Goal: Transaction & Acquisition: Purchase product/service

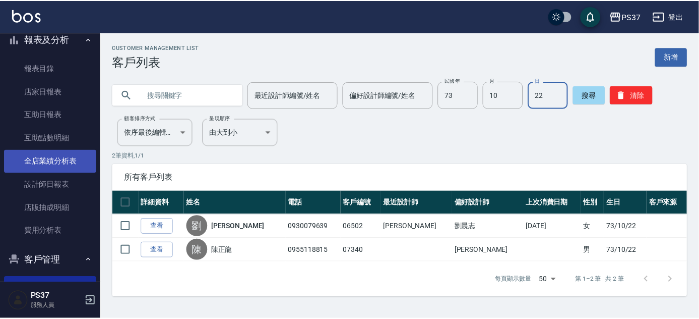
scroll to position [31, 0]
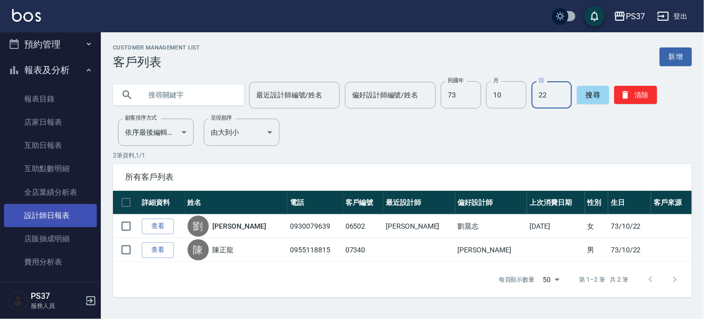
click at [79, 216] on link "設計師日報表" at bounding box center [50, 215] width 93 height 23
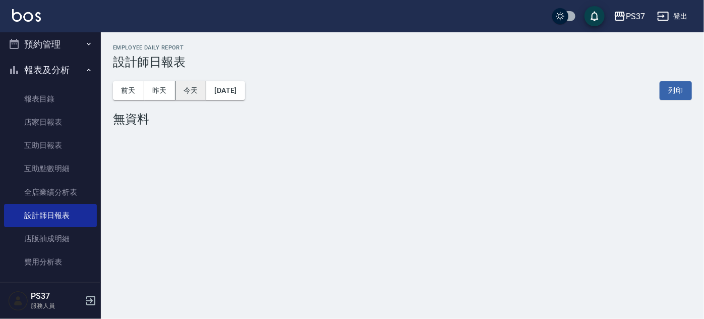
click at [185, 94] on button "今天" at bounding box center [190, 90] width 31 height 19
click at [159, 93] on button "昨天" at bounding box center [159, 90] width 31 height 19
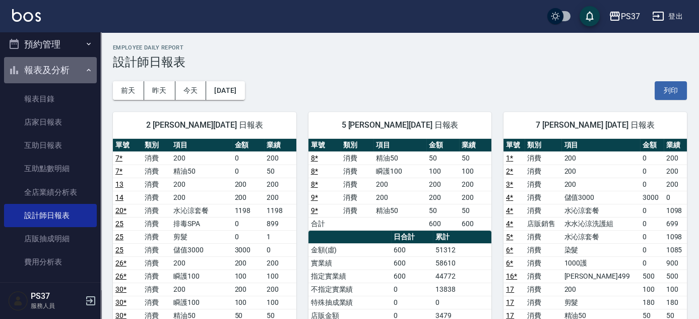
click at [85, 73] on icon "button" at bounding box center [89, 70] width 8 height 8
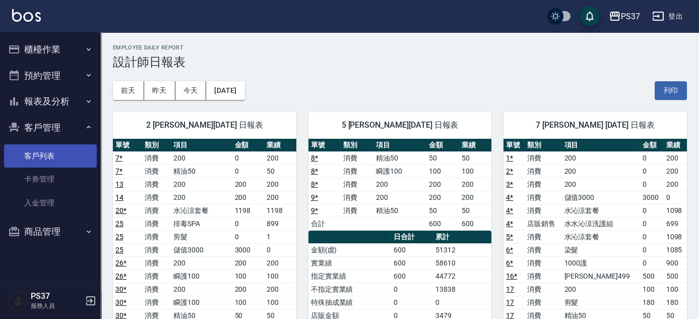
click at [70, 159] on link "客戶列表" at bounding box center [50, 155] width 93 height 23
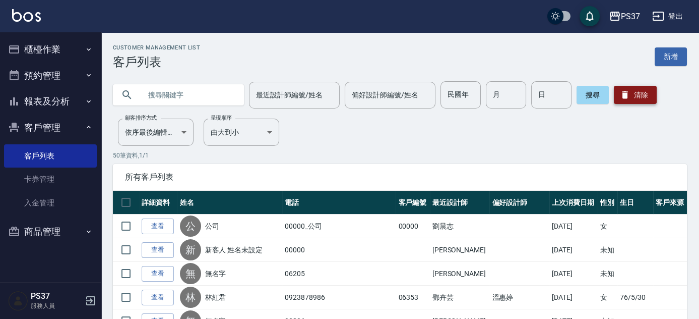
click at [645, 93] on button "清除" at bounding box center [635, 95] width 43 height 18
click at [48, 48] on button "櫃檯作業" at bounding box center [50, 49] width 93 height 26
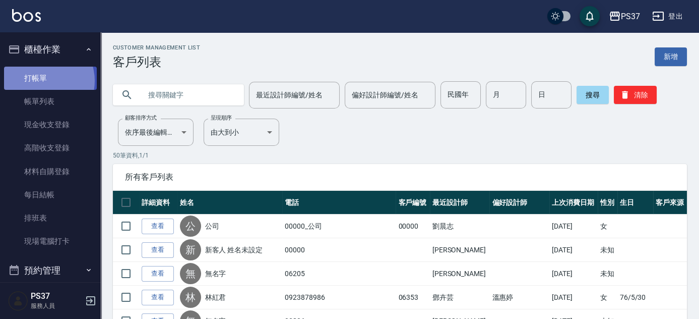
click at [41, 80] on link "打帳單" at bounding box center [50, 78] width 93 height 23
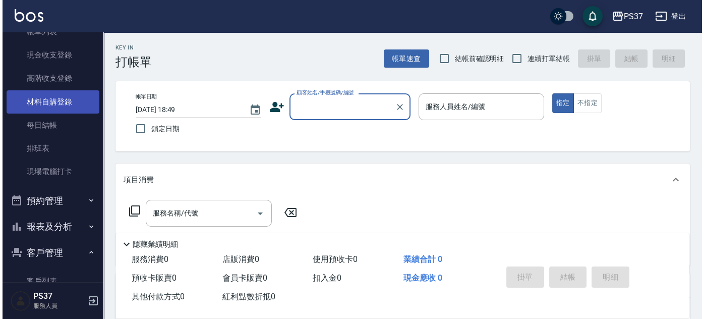
scroll to position [137, 0]
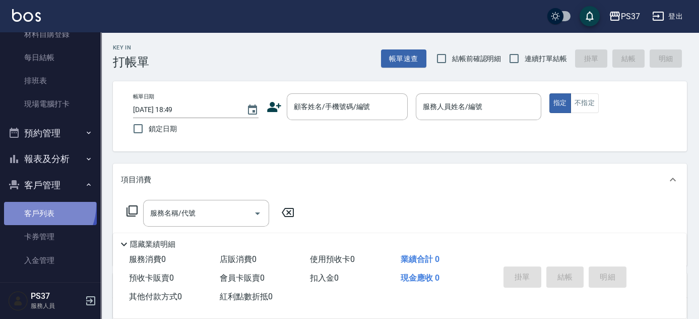
click at [39, 205] on link "客戶列表" at bounding box center [50, 213] width 93 height 23
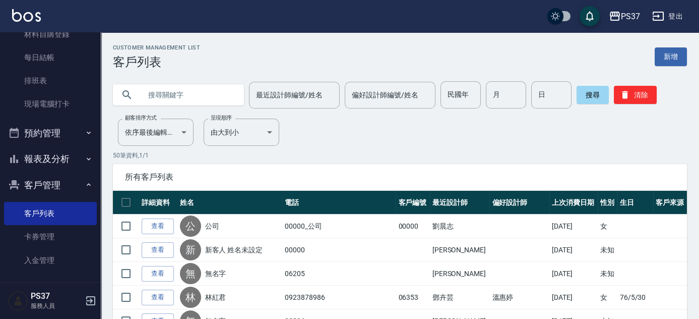
click at [56, 157] on button "報表及分析" at bounding box center [50, 159] width 93 height 26
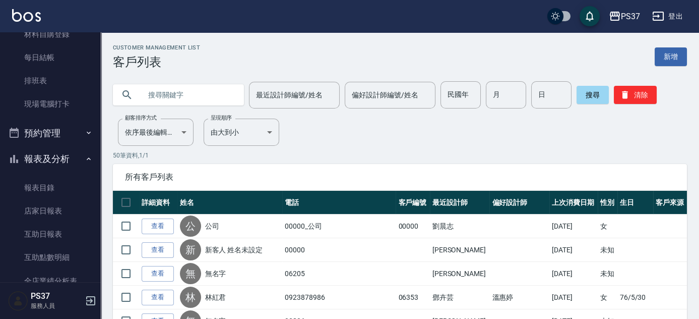
click at [56, 157] on button "報表及分析" at bounding box center [50, 159] width 93 height 26
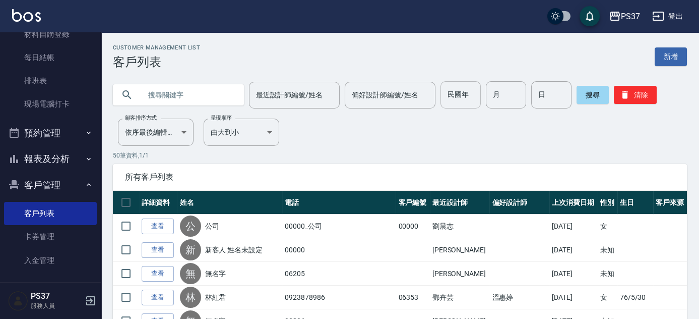
click at [465, 103] on input "民國年" at bounding box center [460, 94] width 40 height 27
click at [458, 87] on input "民國年" at bounding box center [460, 94] width 40 height 27
type input "73"
type input "03"
type input "08"
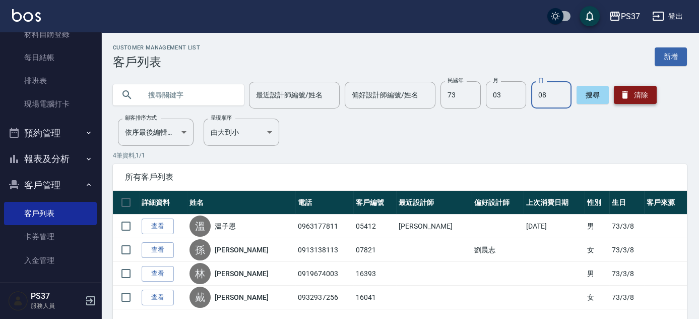
click at [629, 96] on button "清除" at bounding box center [635, 95] width 43 height 18
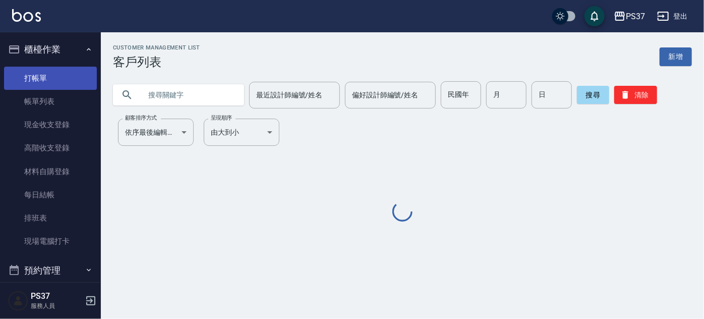
click at [32, 74] on link "打帳單" at bounding box center [50, 78] width 93 height 23
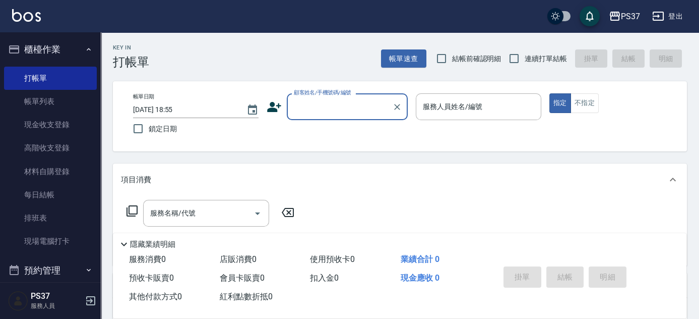
click at [343, 116] on div "顧客姓名/手機號碼/編號" at bounding box center [347, 106] width 121 height 27
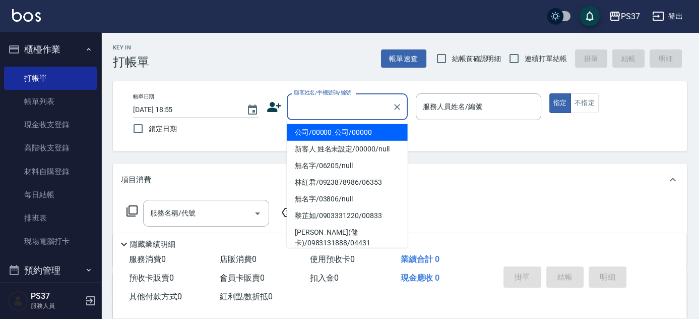
click at [343, 134] on li "公司/00000_公司/00000" at bounding box center [347, 132] width 121 height 17
type input "公司/00000_公司/00000"
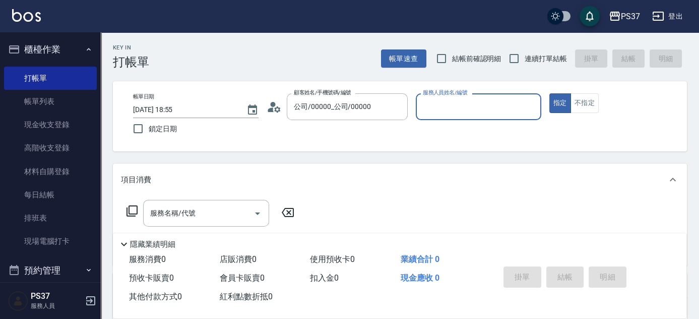
click at [447, 111] on input "服務人員姓名/編號" at bounding box center [478, 107] width 116 height 18
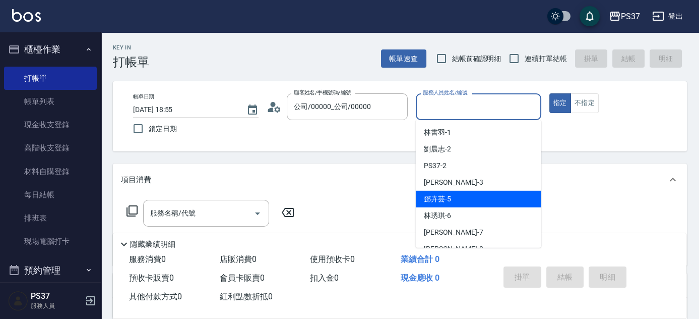
click at [449, 203] on span "[PERSON_NAME]-5" at bounding box center [437, 199] width 27 height 11
type input "[PERSON_NAME]-5"
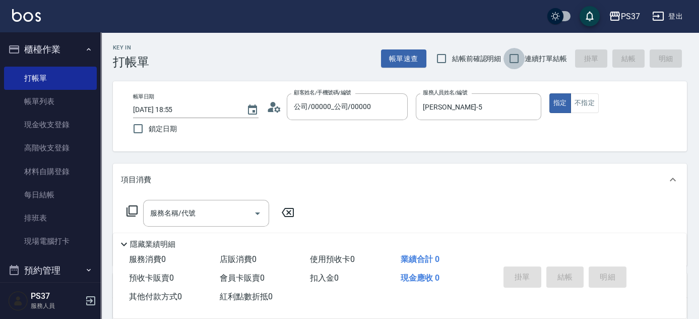
click at [513, 61] on input "連續打單結帳" at bounding box center [513, 58] width 21 height 21
checkbox input "true"
click at [194, 218] on input "服務名稱/代號" at bounding box center [199, 213] width 102 height 18
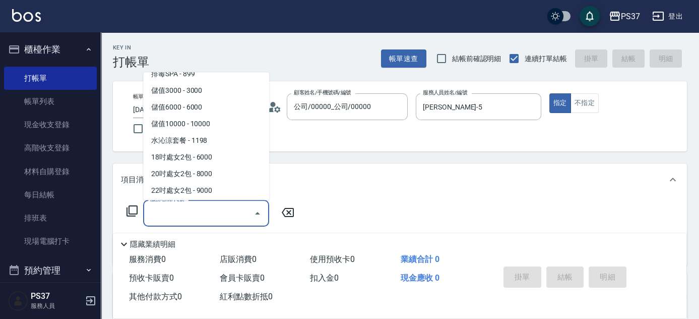
scroll to position [1053, 0]
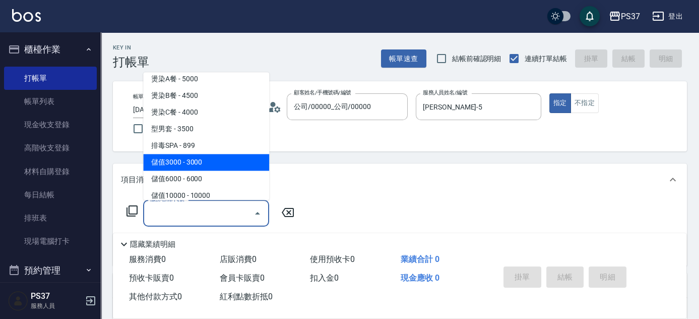
click at [210, 162] on span "儲值3000 - 3000" at bounding box center [206, 162] width 126 height 17
type input "儲值3000(901)"
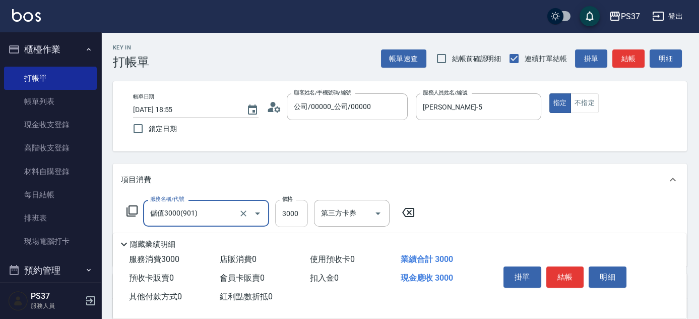
click at [292, 216] on input "3000" at bounding box center [291, 213] width 33 height 27
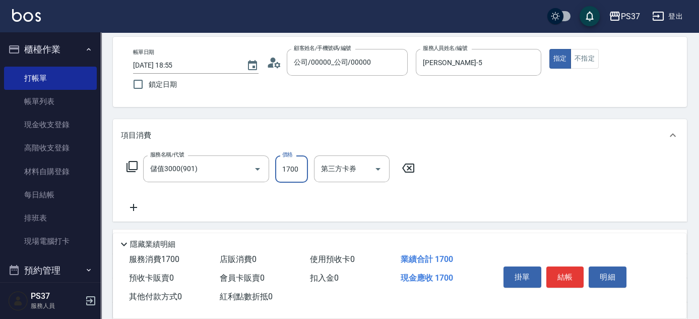
scroll to position [91, 0]
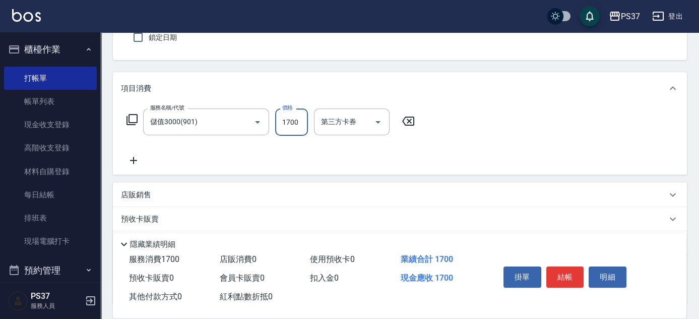
type input "1700"
click at [128, 158] on icon at bounding box center [133, 160] width 25 height 12
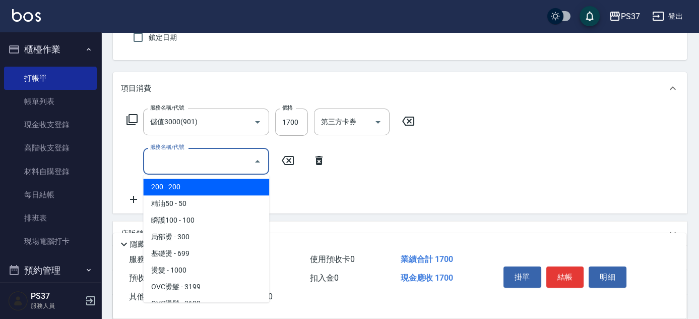
click at [186, 167] on input "服務名稱/代號" at bounding box center [199, 161] width 102 height 18
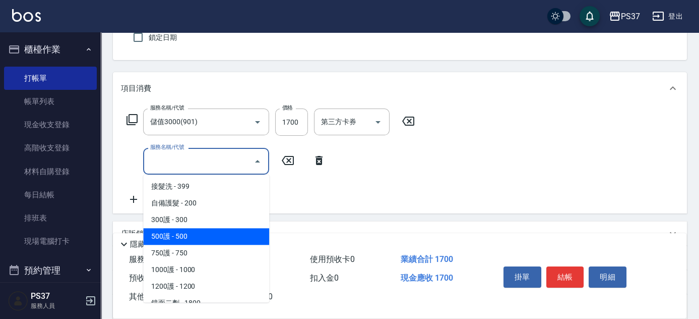
scroll to position [549, 0]
click at [224, 237] on span "精油SPA - 699" at bounding box center [206, 236] width 126 height 17
type input "精油SPA(0699)"
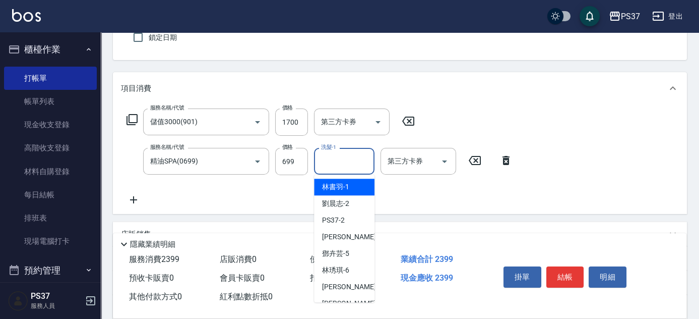
click at [351, 162] on input "洗髮-1" at bounding box center [344, 161] width 51 height 18
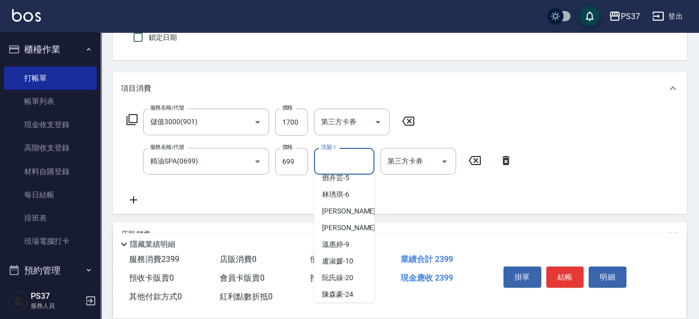
scroll to position [137, 0]
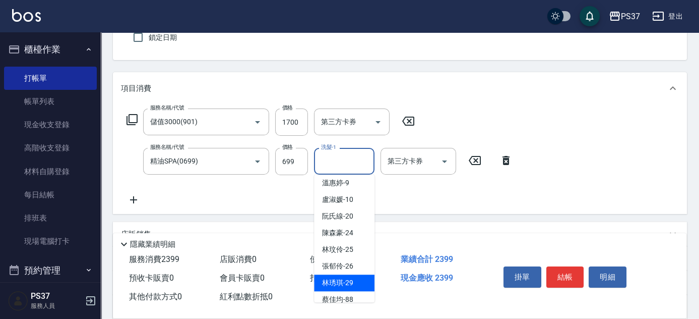
click at [348, 286] on span "[PERSON_NAME]-29" at bounding box center [337, 282] width 31 height 11
type input "[PERSON_NAME]-29"
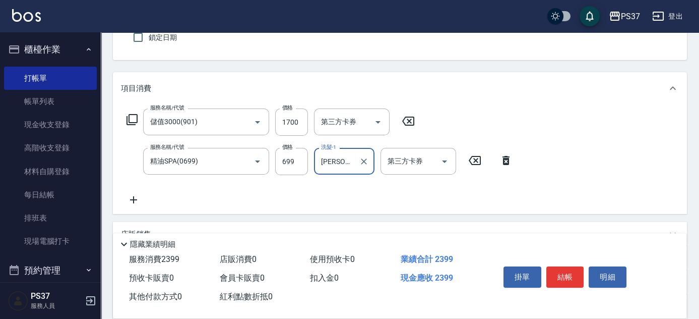
click at [136, 199] on icon at bounding box center [133, 200] width 25 height 12
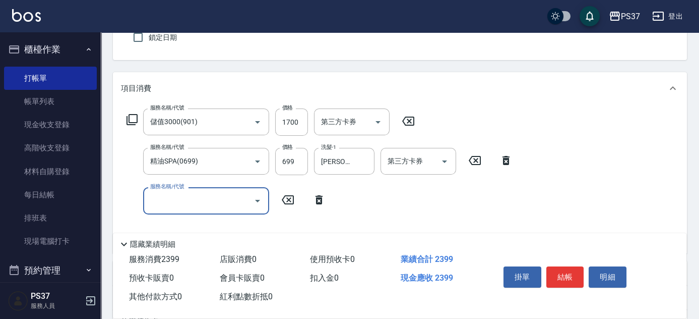
click at [174, 202] on input "服務名稱/代號" at bounding box center [199, 201] width 102 height 18
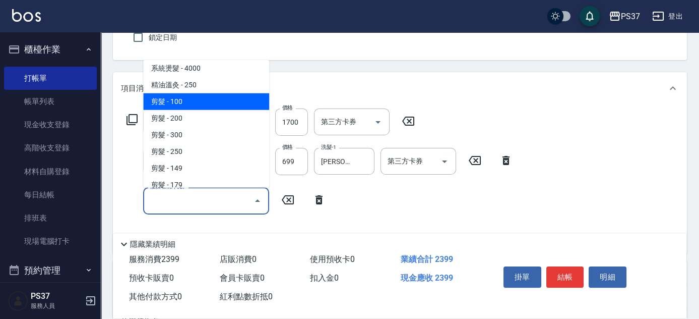
click at [206, 105] on span "剪髮 - 100" at bounding box center [206, 101] width 126 height 17
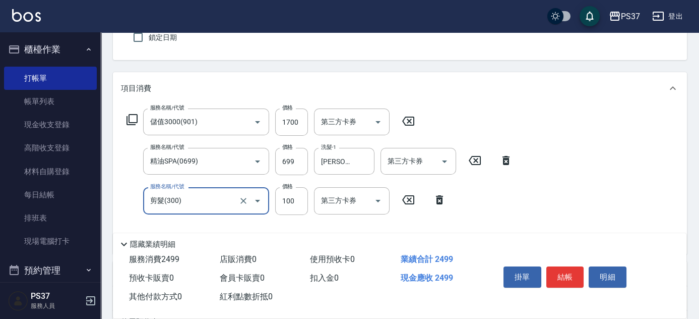
type input "剪髮(300)"
click at [290, 196] on input "100" at bounding box center [291, 200] width 33 height 27
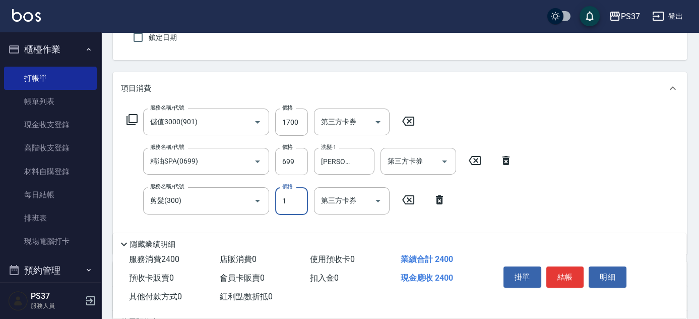
type input "1"
click at [449, 161] on icon "Open" at bounding box center [444, 161] width 12 height 12
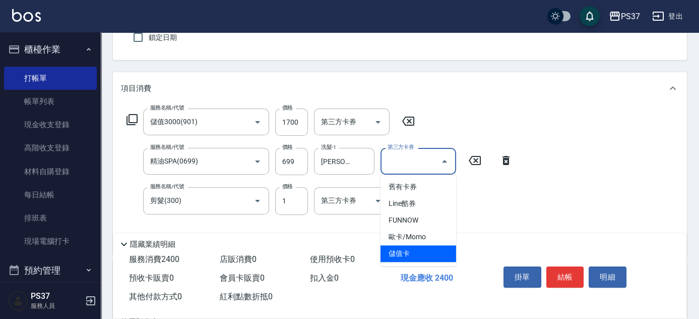
click at [424, 262] on ul "舊有卡券 Line酷券 FUNNOW 歐卡/Momo 儲值卡" at bounding box center [418, 219] width 76 height 91
click at [415, 251] on span "儲值卡" at bounding box center [418, 253] width 76 height 17
type input "儲值卡"
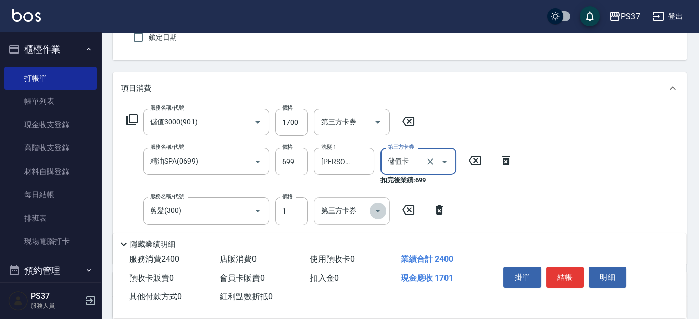
click at [377, 209] on icon "Open" at bounding box center [378, 211] width 12 height 12
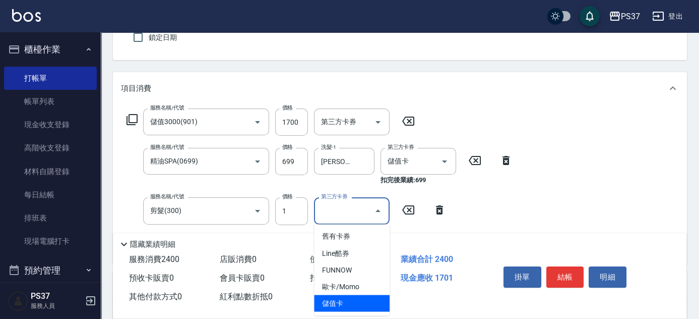
click at [358, 299] on span "儲值卡" at bounding box center [352, 302] width 76 height 17
type input "儲值卡"
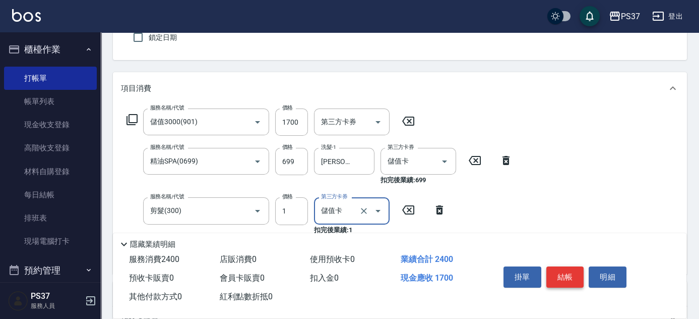
click at [568, 274] on button "結帳" at bounding box center [565, 276] width 38 height 21
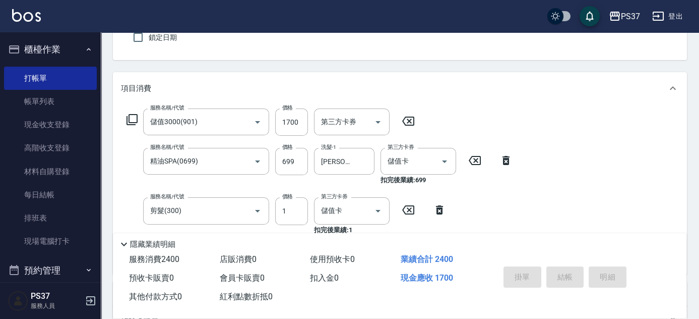
type input "[DATE] 18:56"
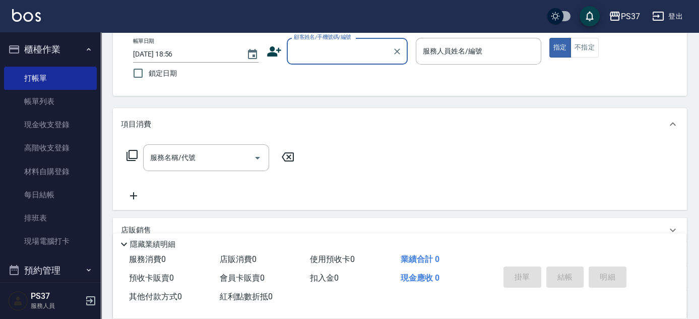
scroll to position [0, 0]
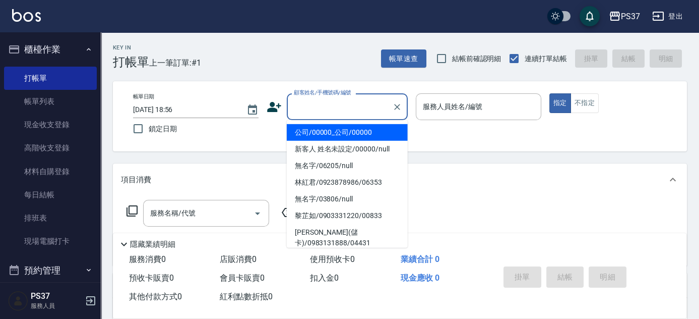
click at [332, 109] on input "顧客姓名/手機號碼/編號" at bounding box center [339, 107] width 97 height 18
click at [339, 134] on li "公司/00000_公司/00000" at bounding box center [347, 132] width 121 height 17
type input "公司/00000_公司/00000"
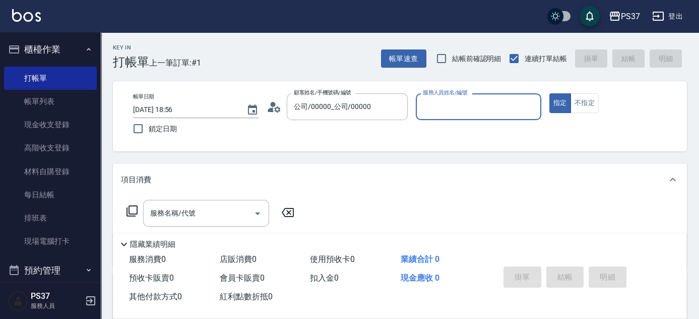
click at [435, 116] on div "服務人員姓名/編號" at bounding box center [478, 106] width 125 height 27
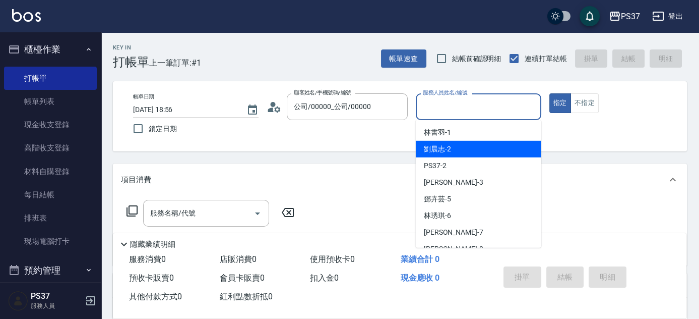
scroll to position [91, 0]
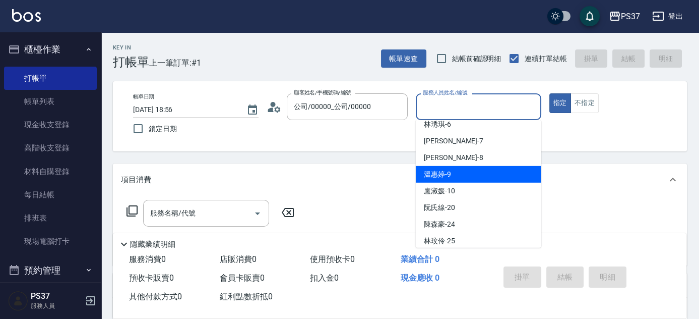
click at [459, 177] on div "溫惠婷 -9" at bounding box center [478, 174] width 125 height 17
type input "溫惠婷-9"
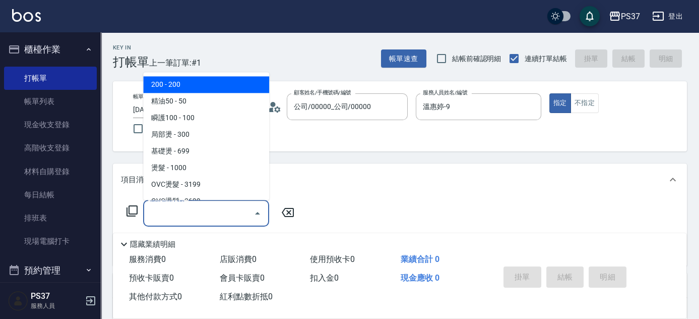
click at [207, 215] on input "服務名稱/代號" at bounding box center [199, 213] width 102 height 18
click at [203, 89] on span "200 - 200" at bounding box center [206, 85] width 126 height 17
type input "200(111)"
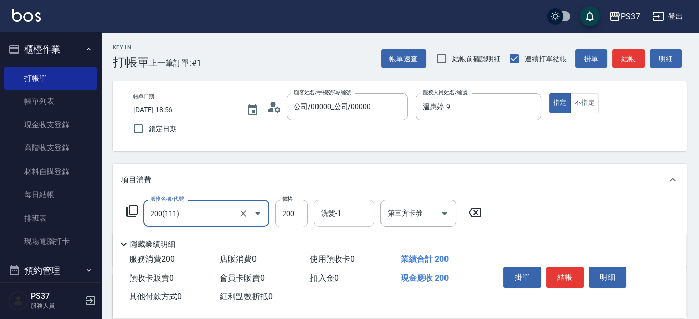
click at [351, 212] on input "洗髮-1" at bounding box center [344, 213] width 51 height 18
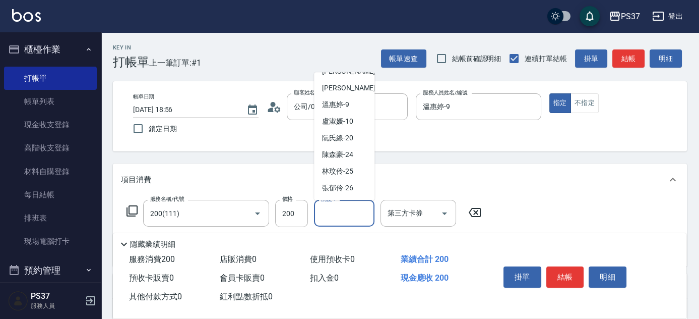
scroll to position [163, 0]
click at [348, 157] on span "[PERSON_NAME]-29" at bounding box center [337, 155] width 31 height 11
type input "[PERSON_NAME]-29"
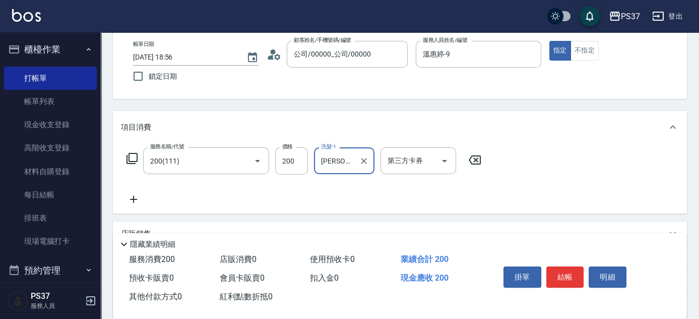
scroll to position [91, 0]
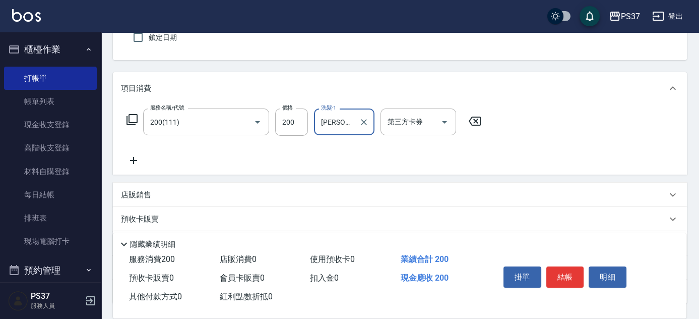
click at [135, 158] on icon at bounding box center [133, 160] width 25 height 12
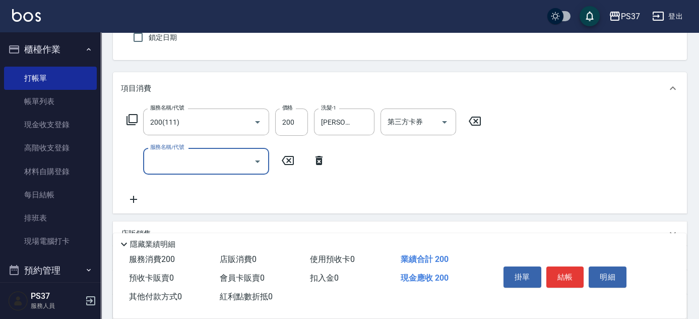
click at [157, 159] on input "服務名稱/代號" at bounding box center [199, 161] width 102 height 18
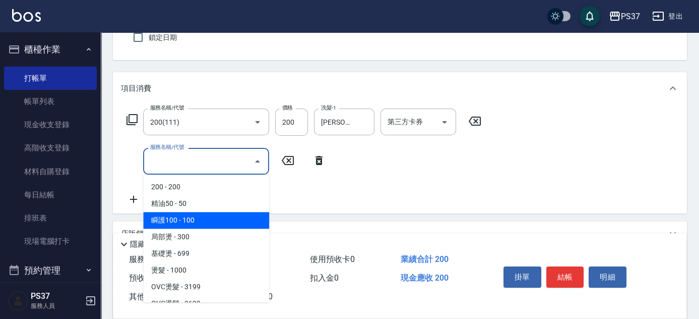
click at [210, 219] on span "瞬護100 - 100" at bounding box center [206, 220] width 126 height 17
type input "瞬護100(113)"
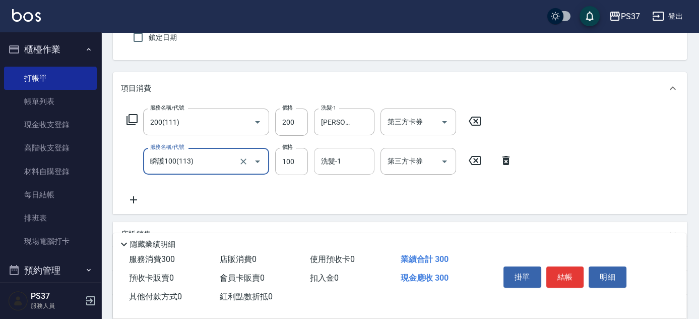
click at [349, 161] on input "洗髮-1" at bounding box center [344, 161] width 51 height 18
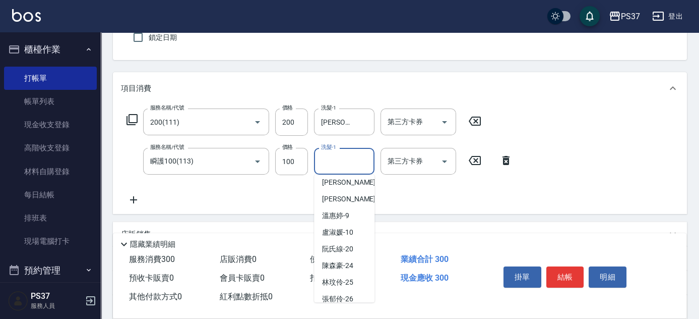
scroll to position [163, 0]
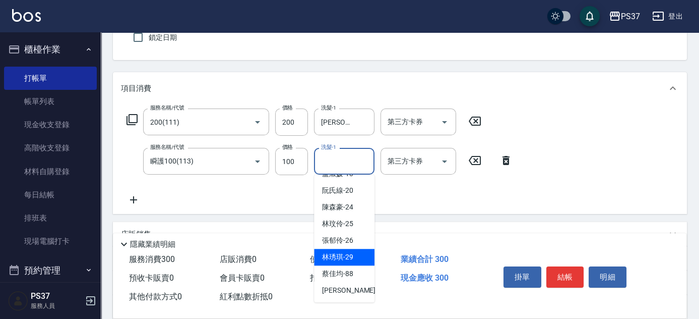
click at [345, 257] on span "[PERSON_NAME]-29" at bounding box center [337, 256] width 31 height 11
type input "[PERSON_NAME]-29"
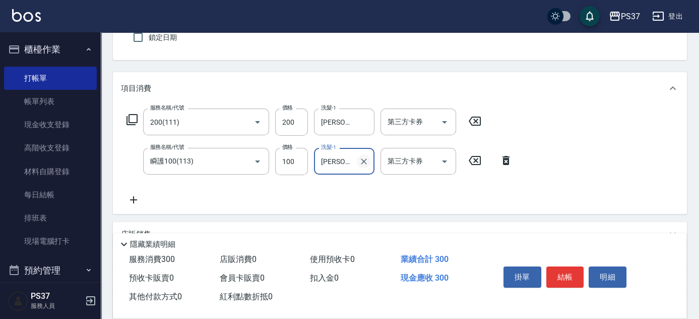
click at [359, 157] on icon "Clear" at bounding box center [364, 161] width 10 height 10
click at [357, 159] on input "洗髮-1" at bounding box center [344, 161] width 51 height 18
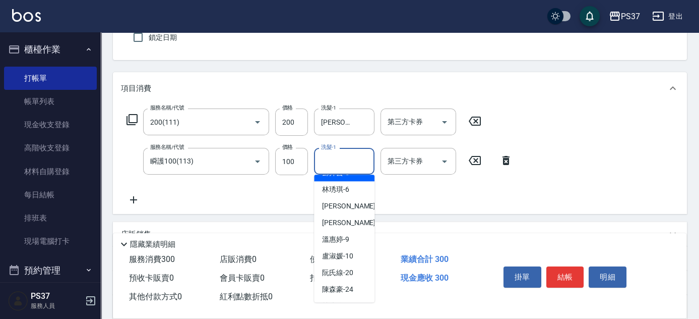
scroll to position [91, 0]
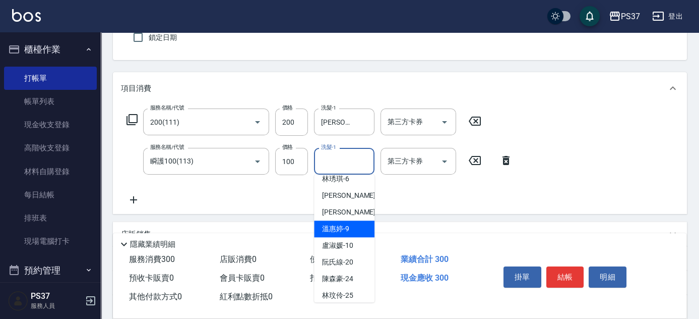
click at [328, 224] on span "溫惠婷 -9" at bounding box center [335, 228] width 27 height 11
type input "溫惠婷-9"
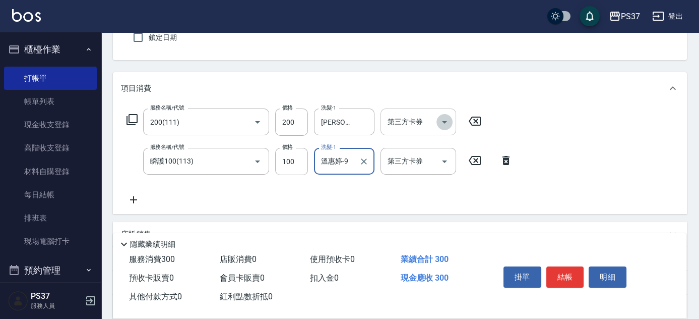
click at [440, 121] on icon "Open" at bounding box center [444, 122] width 12 height 12
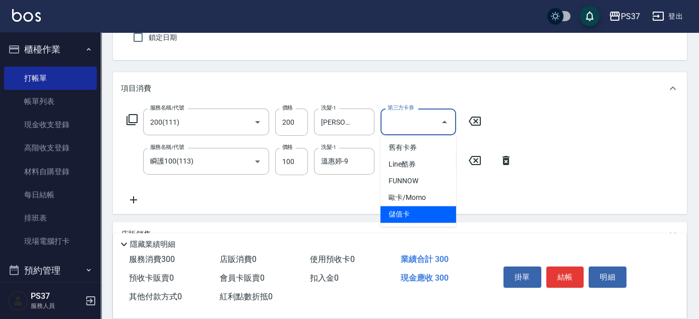
click at [434, 212] on span "儲值卡" at bounding box center [418, 214] width 76 height 17
type input "儲值卡"
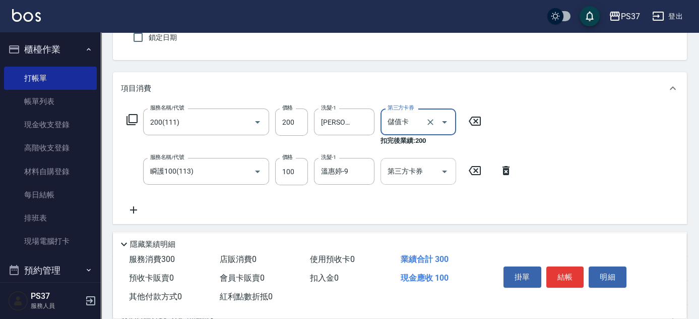
click at [443, 166] on icon "Open" at bounding box center [444, 171] width 12 height 12
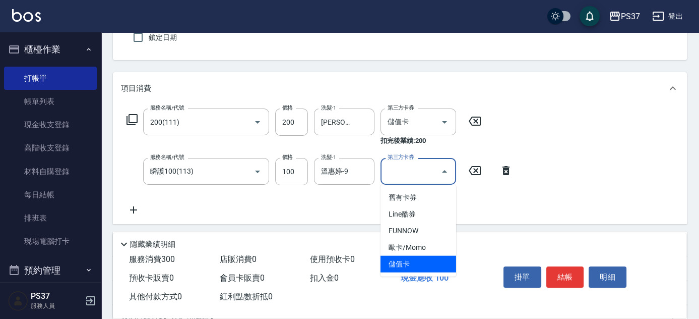
click at [426, 266] on span "儲值卡" at bounding box center [418, 264] width 76 height 17
type input "儲值卡"
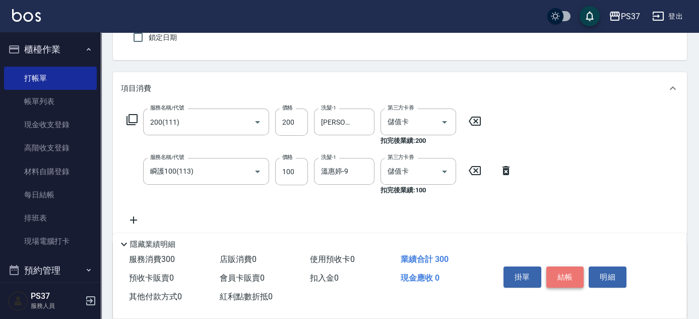
click at [559, 272] on button "結帳" at bounding box center [565, 276] width 38 height 21
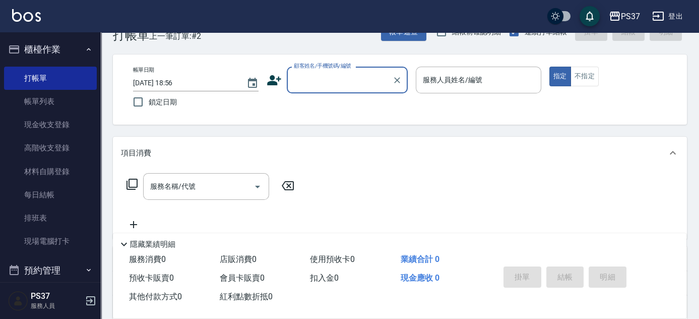
scroll to position [0, 0]
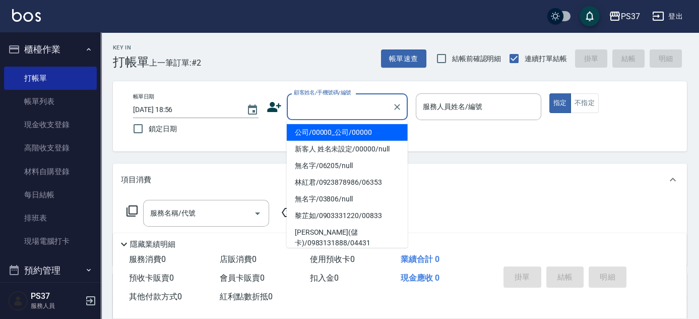
click at [356, 114] on input "顧客姓名/手機號碼/編號" at bounding box center [339, 107] width 97 height 18
click at [347, 130] on li "公司/00000_公司/00000" at bounding box center [347, 132] width 121 height 17
type input "公司/00000_公司/00000"
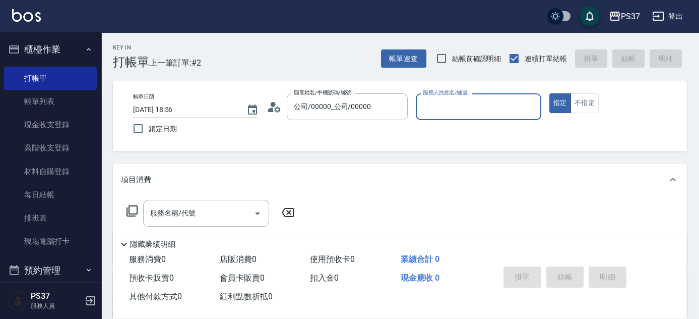
click at [457, 110] on input "服務人員姓名/編號" at bounding box center [478, 107] width 116 height 18
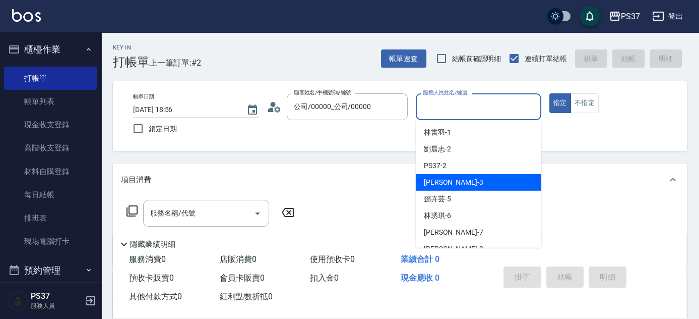
scroll to position [45, 0]
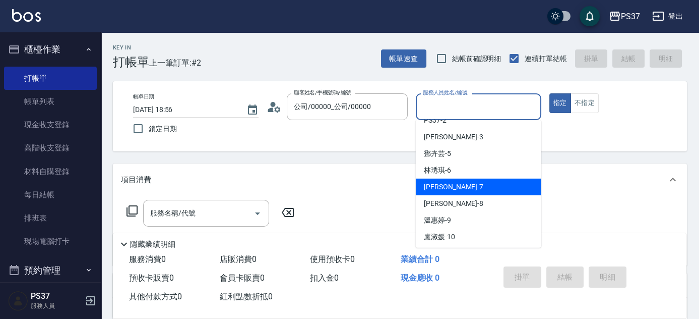
click at [460, 182] on div "[PERSON_NAME] -7" at bounding box center [478, 186] width 125 height 17
type input "[PERSON_NAME]-7"
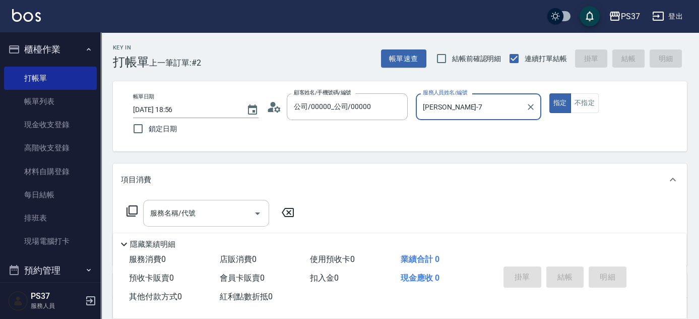
click at [218, 214] on input "服務名稱/代號" at bounding box center [199, 213] width 102 height 18
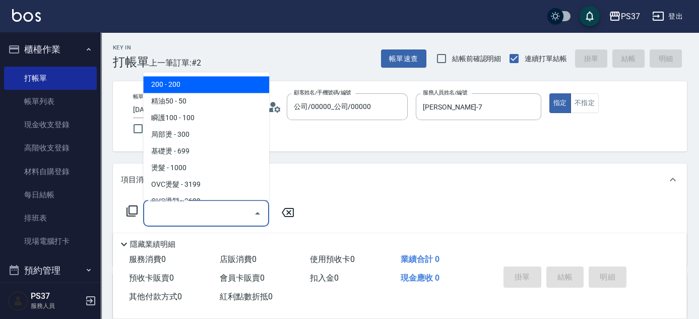
click at [203, 90] on span "200 - 200" at bounding box center [206, 85] width 126 height 17
type input "200(111)"
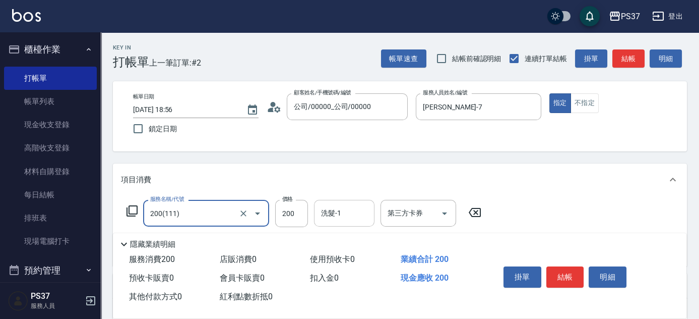
click at [335, 207] on div "洗髮-1 洗髮-1" at bounding box center [344, 213] width 60 height 27
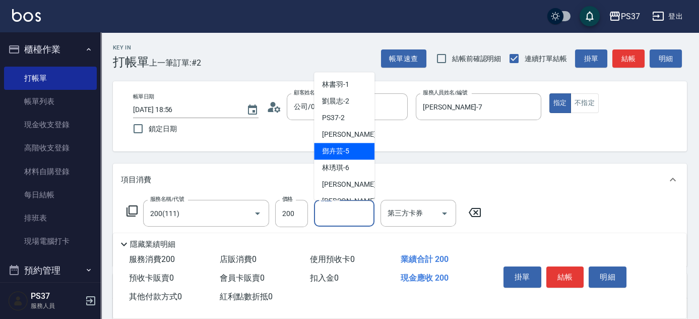
click at [342, 147] on span "[PERSON_NAME]-5" at bounding box center [335, 151] width 27 height 11
type input "[PERSON_NAME]-5"
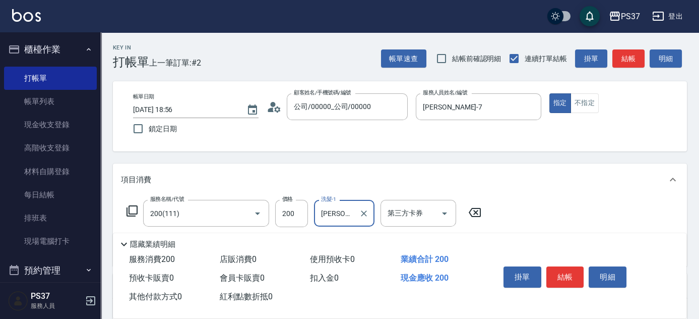
scroll to position [137, 0]
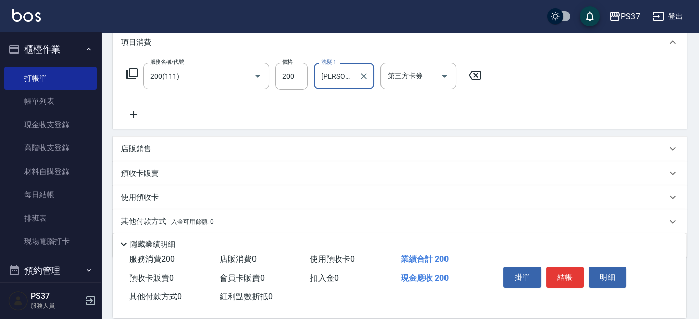
click at [132, 114] on icon at bounding box center [133, 114] width 7 height 7
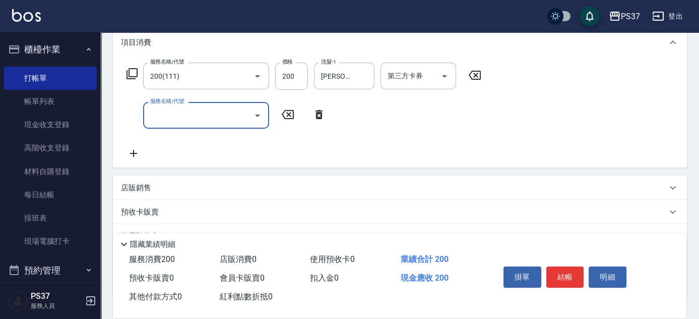
click at [212, 116] on input "服務名稱/代號" at bounding box center [199, 115] width 102 height 18
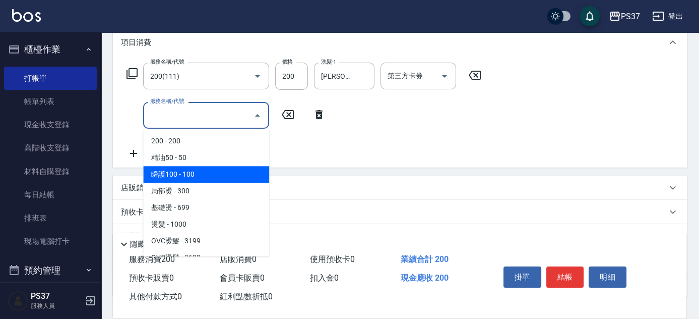
drag, startPoint x: 232, startPoint y: 178, endPoint x: 251, endPoint y: 170, distance: 21.1
click at [232, 178] on span "瞬護100 - 100" at bounding box center [206, 174] width 126 height 17
type input "瞬護100(113)"
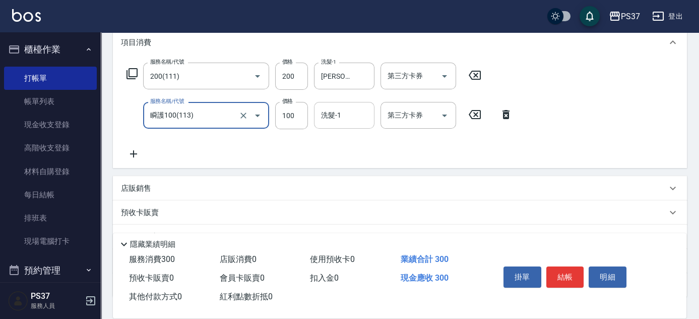
click at [336, 112] on div "洗髮-1 洗髮-1" at bounding box center [344, 115] width 60 height 27
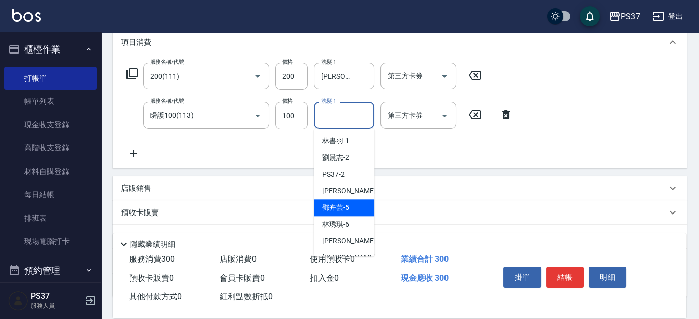
click at [343, 207] on span "[PERSON_NAME]-5" at bounding box center [335, 207] width 27 height 11
type input "[PERSON_NAME]-5"
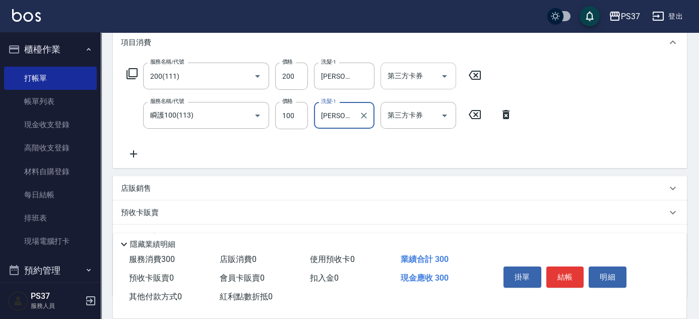
click at [445, 76] on icon "Open" at bounding box center [444, 76] width 12 height 12
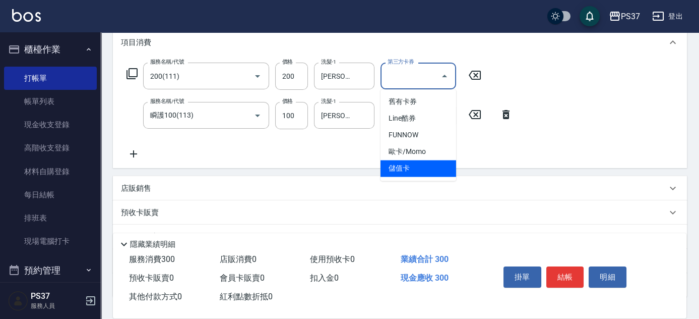
click at [420, 175] on span "儲值卡" at bounding box center [418, 168] width 76 height 17
type input "儲值卡"
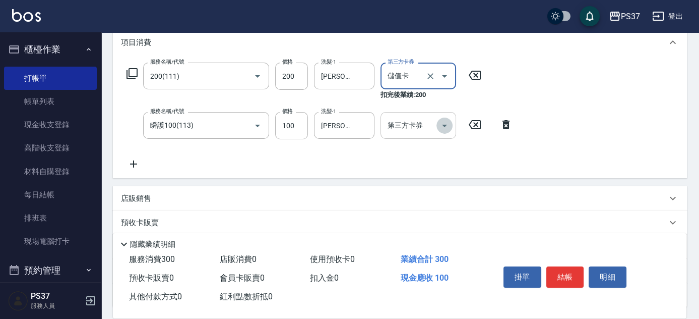
click at [441, 122] on icon "Open" at bounding box center [444, 125] width 12 height 12
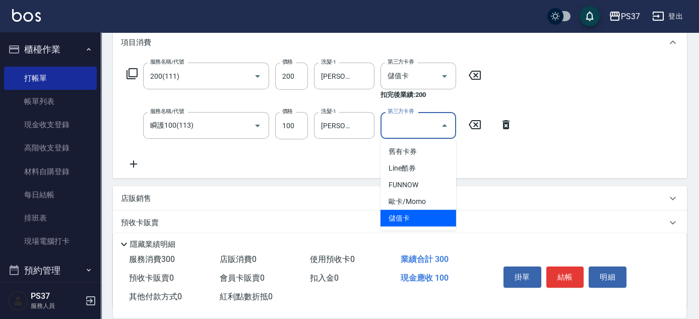
click at [420, 211] on span "儲值卡" at bounding box center [418, 218] width 76 height 17
type input "儲值卡"
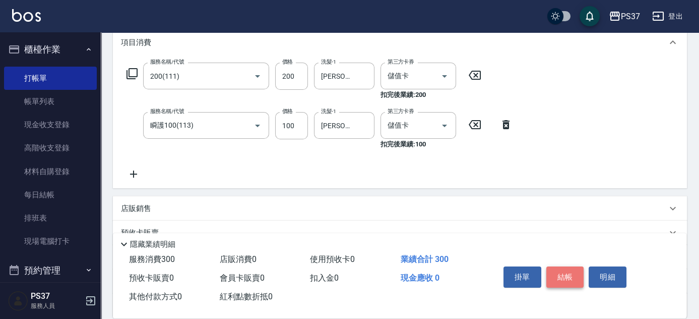
click at [565, 272] on button "結帳" at bounding box center [565, 276] width 38 height 21
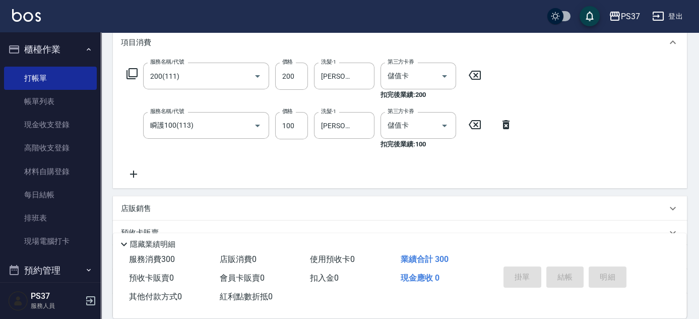
type input "[DATE] 18:57"
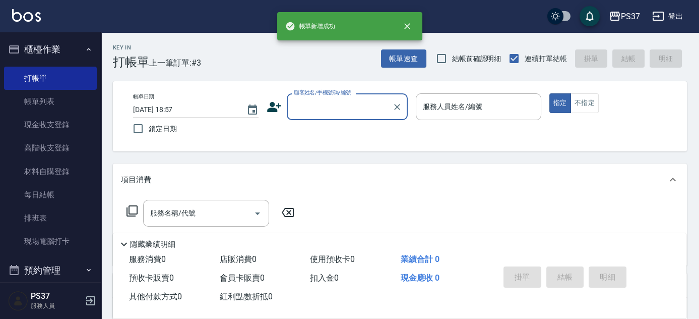
click at [346, 115] on div "顧客姓名/手機號碼/編號" at bounding box center [347, 106] width 121 height 27
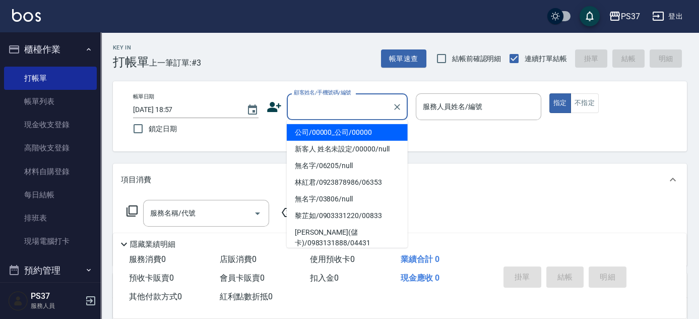
drag, startPoint x: 346, startPoint y: 116, endPoint x: 411, endPoint y: 117, distance: 65.0
click at [350, 131] on li "公司/00000_公司/00000" at bounding box center [347, 132] width 121 height 17
type input "公司/00000_公司/00000"
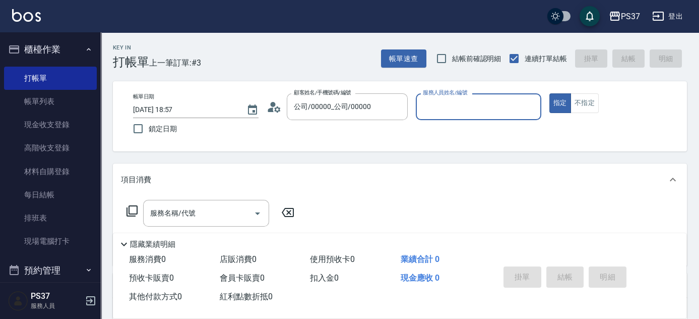
click at [428, 102] on input "服務人員姓名/編號" at bounding box center [478, 107] width 116 height 18
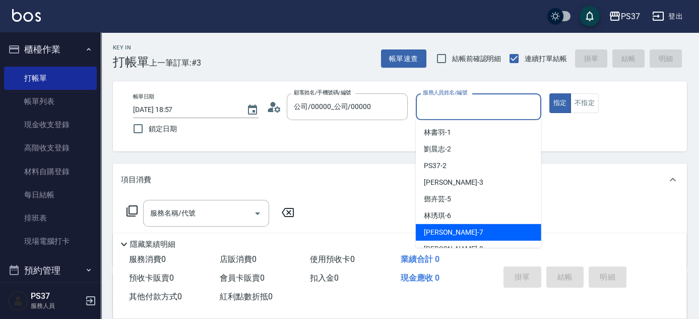
click at [469, 235] on div "[PERSON_NAME] -7" at bounding box center [478, 232] width 125 height 17
type input "[PERSON_NAME]-7"
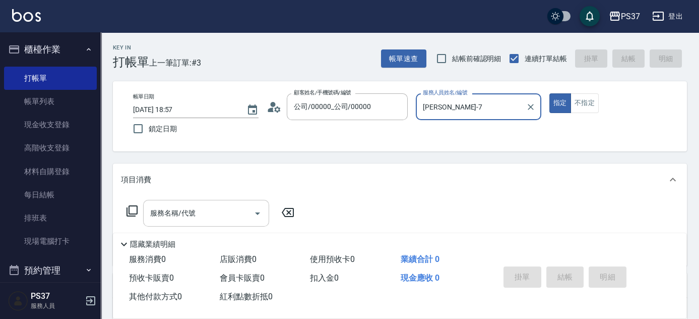
click at [217, 205] on input "服務名稱/代號" at bounding box center [199, 213] width 102 height 18
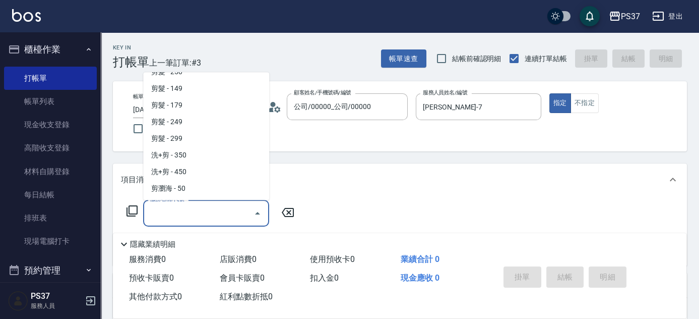
scroll to position [321, 0]
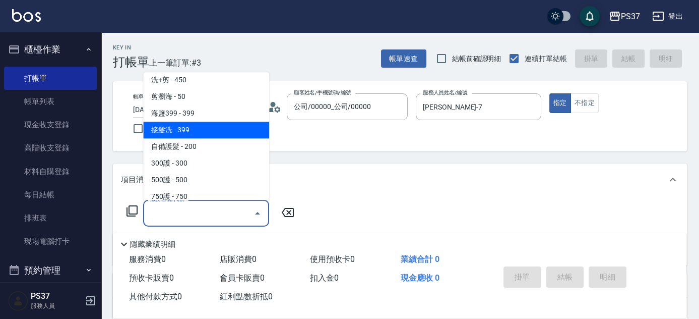
click at [200, 133] on span "接髮洗 - 399" at bounding box center [206, 130] width 126 height 17
type input "接髮洗(399)"
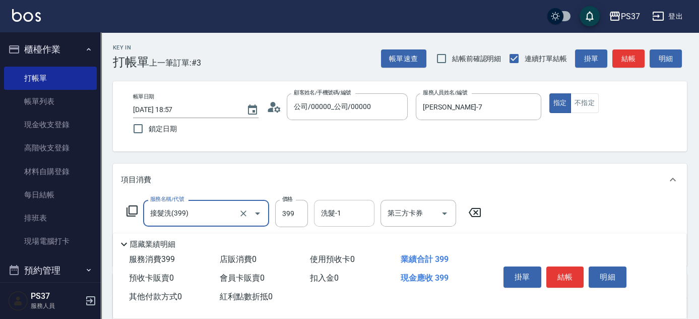
click at [333, 219] on input "洗髮-1" at bounding box center [344, 213] width 51 height 18
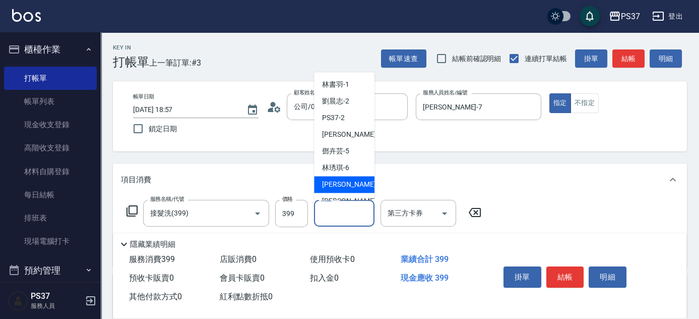
click at [336, 190] on div "[PERSON_NAME] -7" at bounding box center [344, 184] width 60 height 17
type input "[PERSON_NAME]-7"
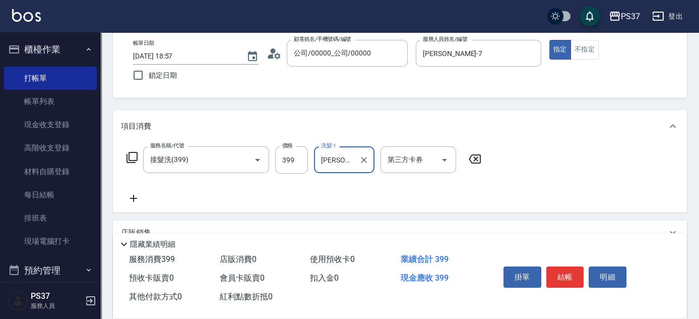
scroll to position [91, 0]
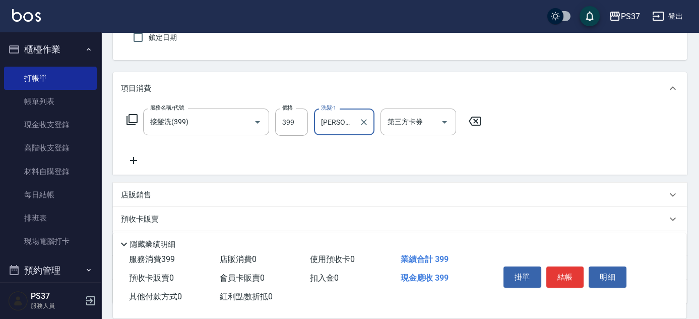
click at [138, 158] on icon at bounding box center [133, 160] width 25 height 12
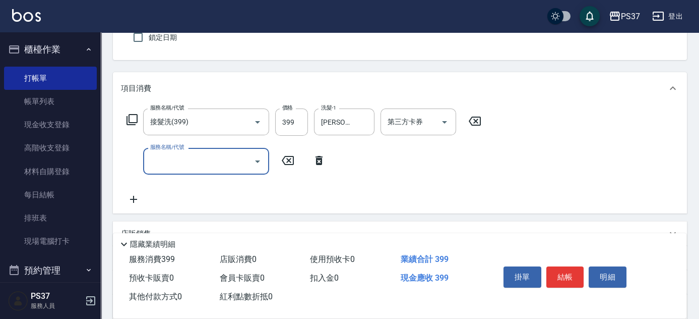
click at [171, 158] on input "服務名稱/代號" at bounding box center [199, 161] width 102 height 18
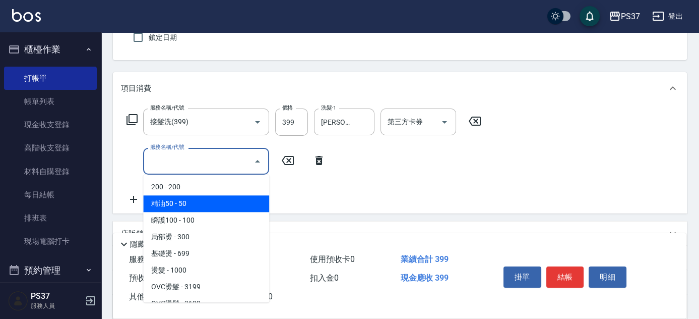
click at [197, 200] on span "精油50 - 50" at bounding box center [206, 203] width 126 height 17
type input "精油50(112)"
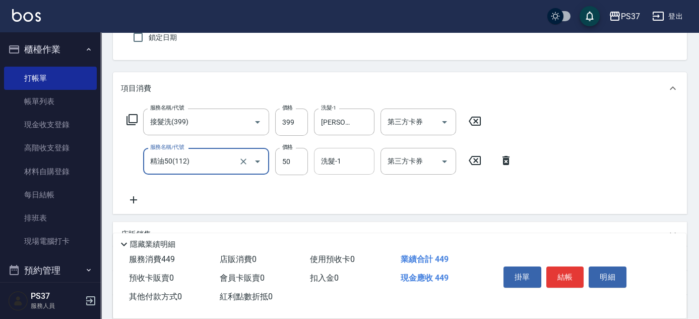
click at [335, 151] on div "洗髮-1" at bounding box center [344, 161] width 60 height 27
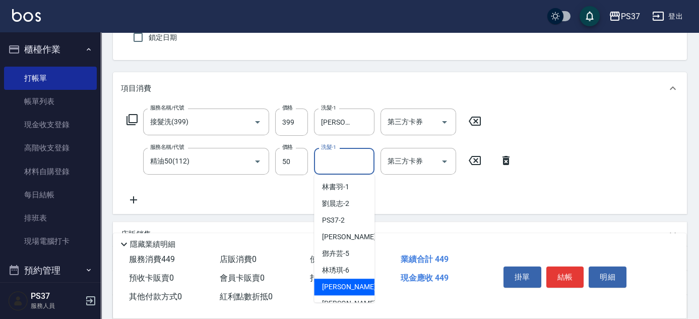
click at [349, 287] on span "[PERSON_NAME] -7" at bounding box center [351, 286] width 59 height 11
type input "[PERSON_NAME]-7"
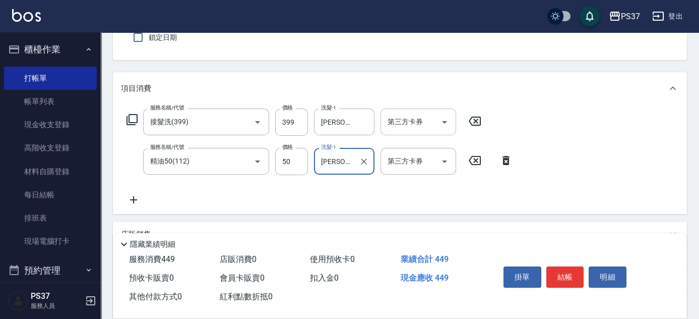
click at [451, 121] on button "Open" at bounding box center [444, 122] width 16 height 16
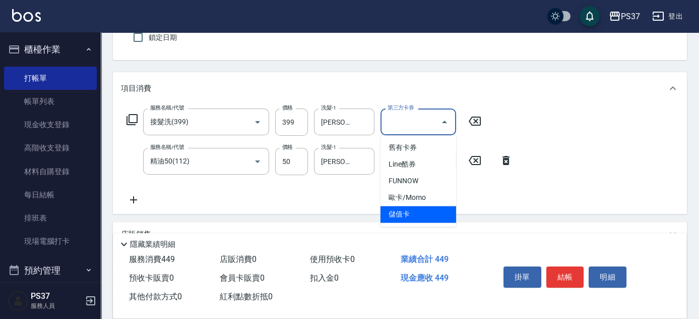
click at [419, 218] on span "儲值卡" at bounding box center [418, 214] width 76 height 17
type input "儲值卡"
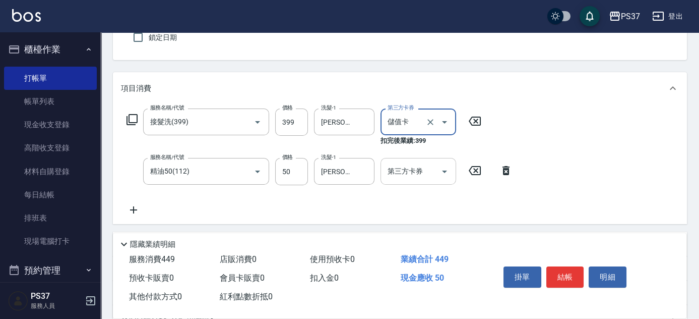
click at [445, 169] on icon "Open" at bounding box center [444, 171] width 12 height 12
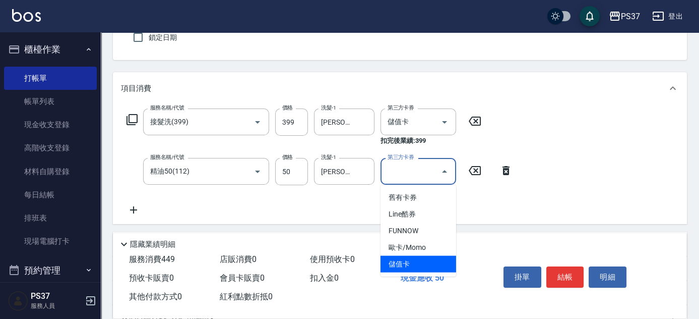
click at [426, 262] on span "儲值卡" at bounding box center [418, 264] width 76 height 17
type input "儲值卡"
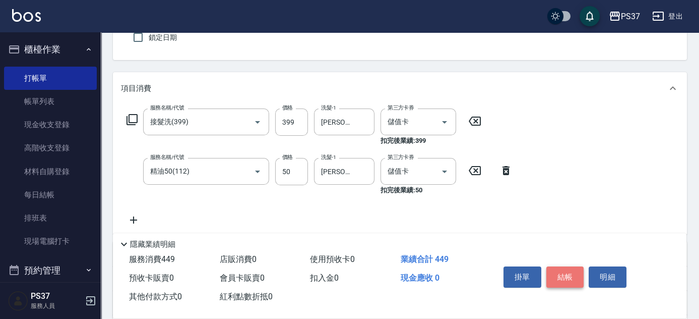
click at [564, 276] on button "結帳" at bounding box center [565, 276] width 38 height 21
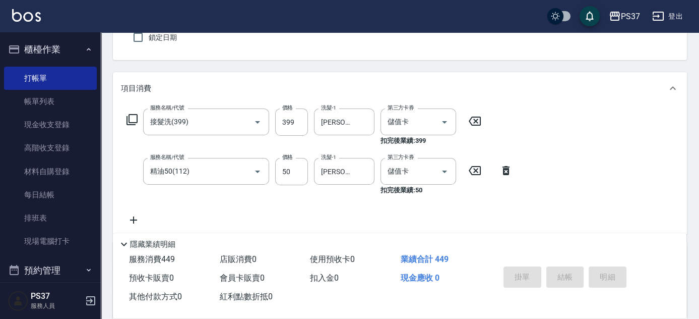
type input "[DATE] 18:58"
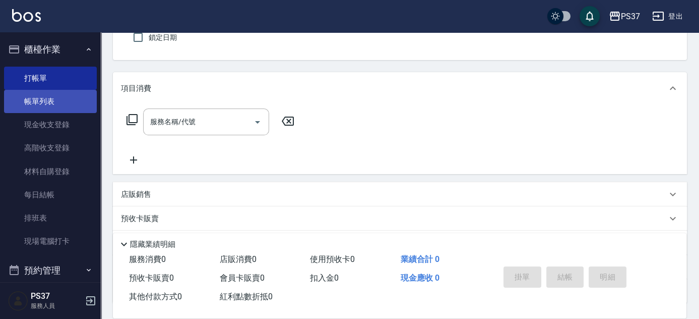
click at [44, 106] on link "帳單列表" at bounding box center [50, 101] width 93 height 23
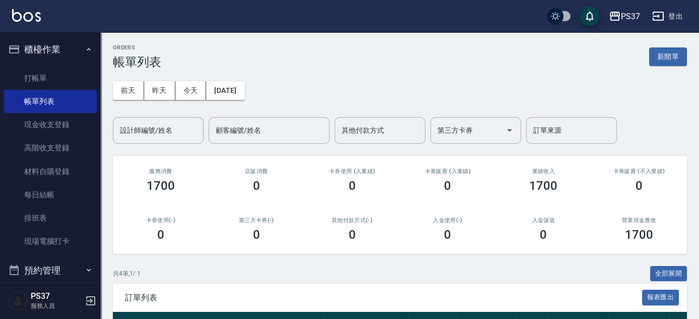
scroll to position [158, 0]
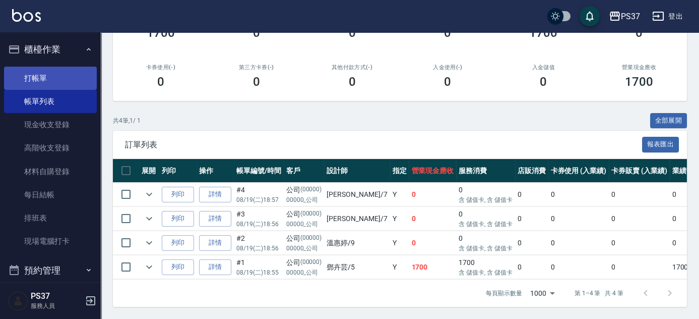
click at [45, 74] on link "打帳單" at bounding box center [50, 78] width 93 height 23
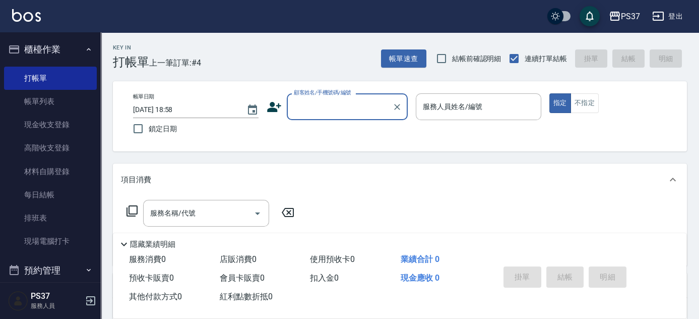
click at [347, 110] on input "顧客姓名/手機號碼/編號" at bounding box center [339, 107] width 97 height 18
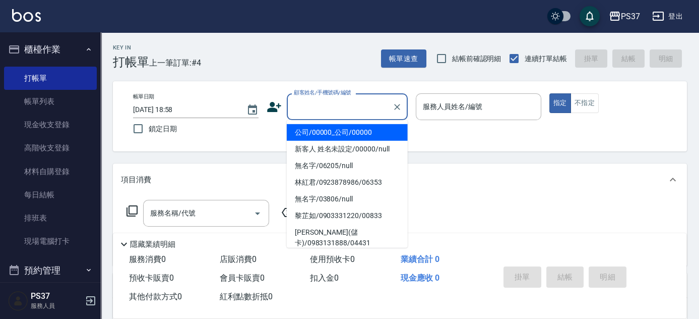
click at [362, 131] on li "公司/00000_公司/00000" at bounding box center [347, 132] width 121 height 17
type input "公司/00000_公司/00000"
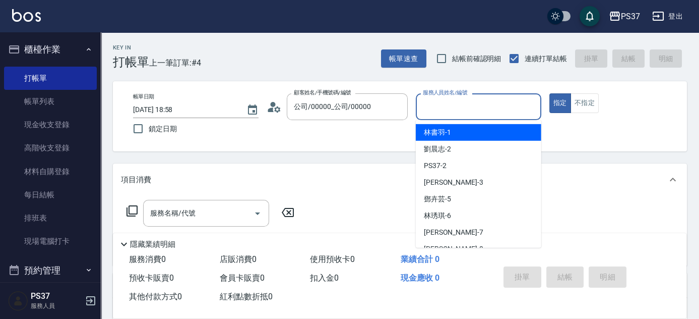
click at [439, 107] on input "服務人員姓名/編號" at bounding box center [478, 107] width 116 height 18
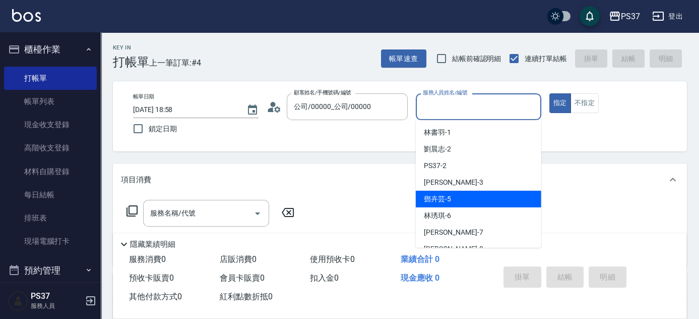
click at [456, 205] on div "[PERSON_NAME]-5" at bounding box center [478, 198] width 125 height 17
type input "[PERSON_NAME]-5"
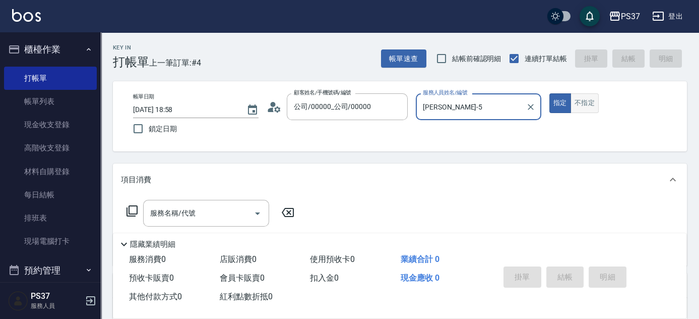
click at [585, 103] on button "不指定" at bounding box center [584, 103] width 28 height 20
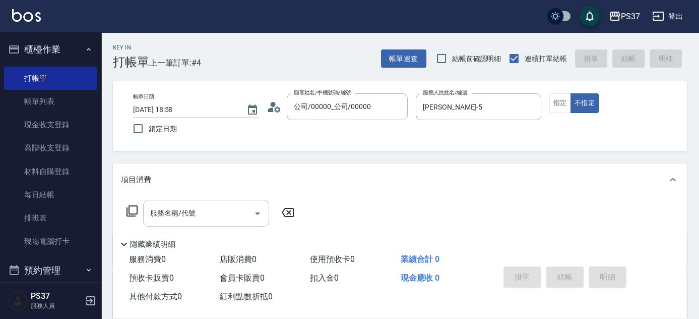
click at [203, 214] on input "服務名稱/代號" at bounding box center [199, 213] width 102 height 18
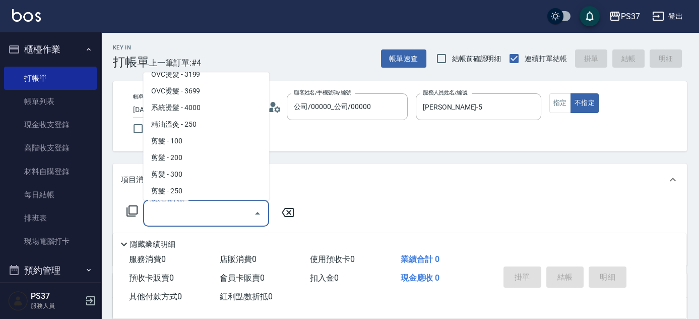
scroll to position [137, 0]
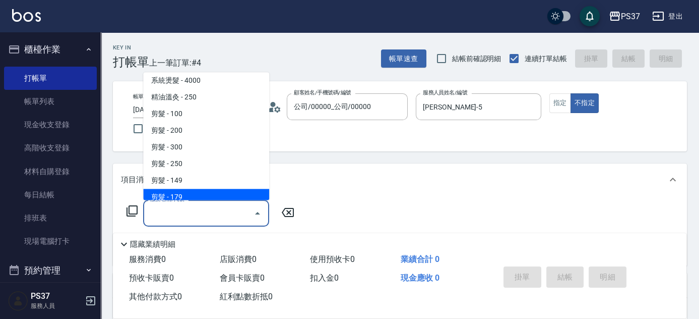
click at [196, 194] on span "剪髮 - 179" at bounding box center [206, 197] width 126 height 17
type input "剪髮(305)"
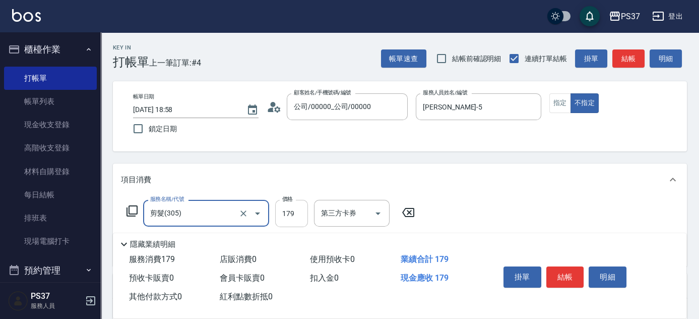
click at [280, 217] on input "179" at bounding box center [291, 213] width 33 height 27
type input "180"
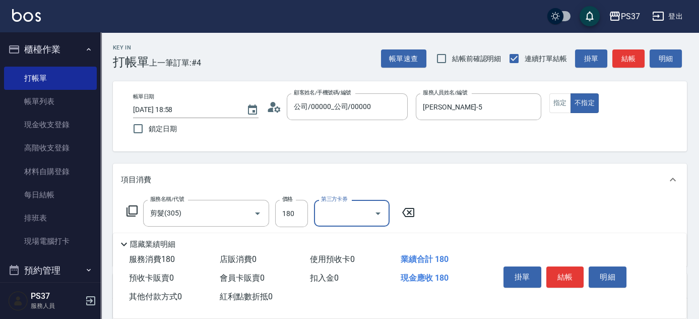
drag, startPoint x: 378, startPoint y: 213, endPoint x: 372, endPoint y: 215, distance: 6.6
click at [377, 212] on icon "Open" at bounding box center [377, 213] width 5 height 3
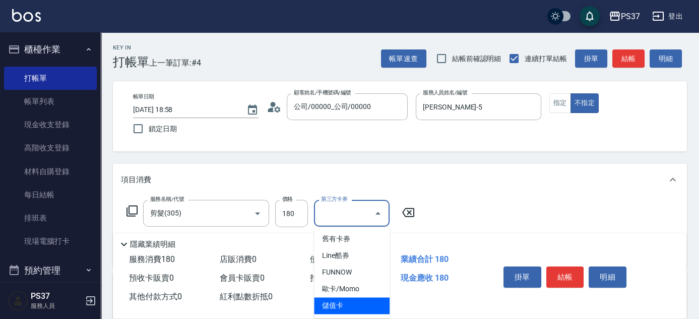
click at [365, 304] on span "儲值卡" at bounding box center [352, 305] width 76 height 17
type input "儲值卡"
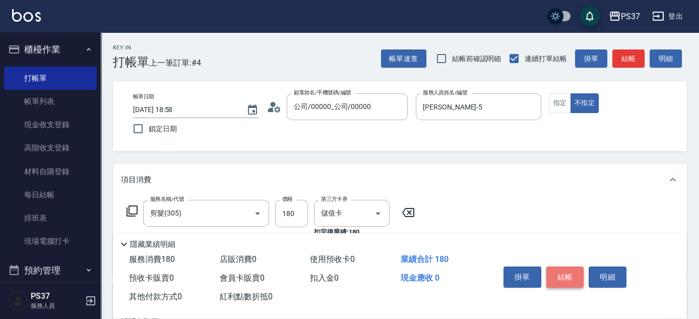
click at [566, 274] on button "結帳" at bounding box center [565, 276] width 38 height 21
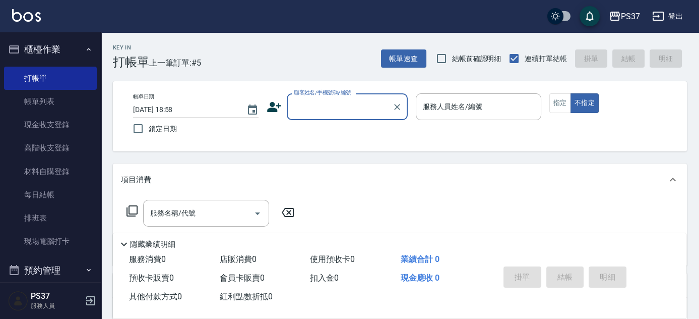
click at [329, 100] on input "顧客姓名/手機號碼/編號" at bounding box center [339, 107] width 97 height 18
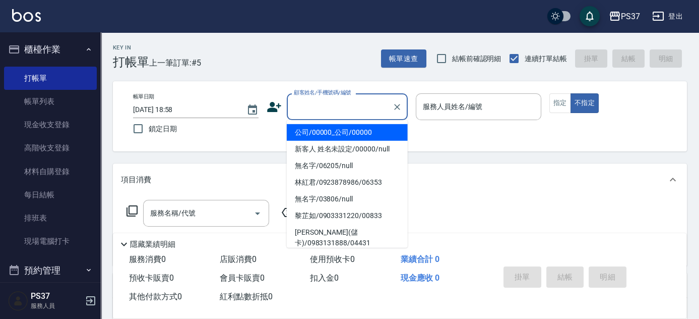
click at [328, 136] on li "公司/00000_公司/00000" at bounding box center [347, 132] width 121 height 17
type input "公司/00000_公司/00000"
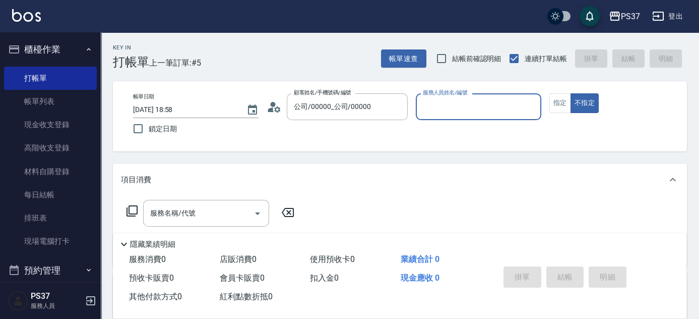
click at [457, 108] on input "服務人員姓名/編號" at bounding box center [478, 107] width 116 height 18
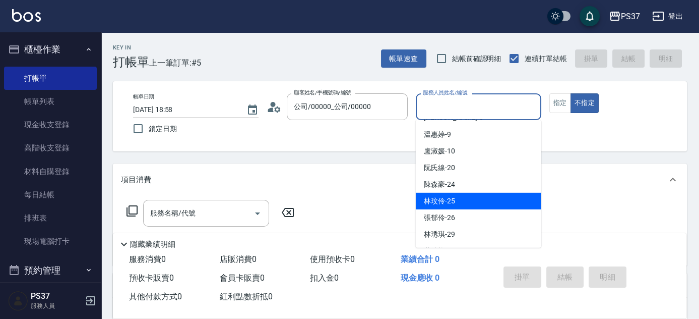
scroll to position [117, 0]
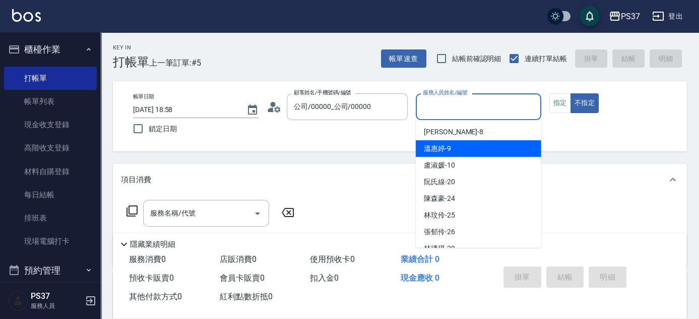
click at [462, 152] on div "溫惠婷 -9" at bounding box center [478, 148] width 125 height 17
type input "溫惠婷-9"
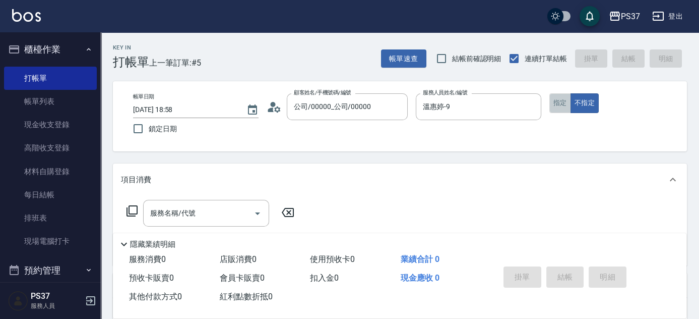
click at [561, 100] on button "指定" at bounding box center [560, 103] width 22 height 20
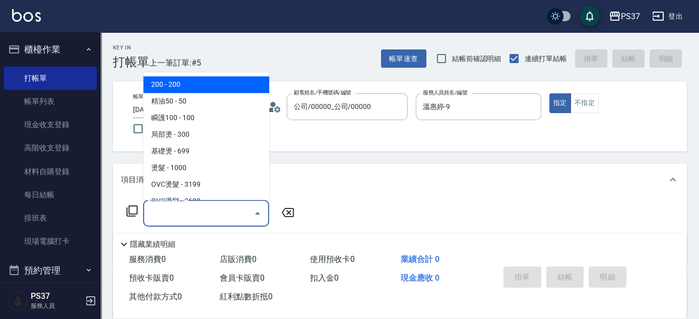
click at [219, 213] on input "服務名稱/代號" at bounding box center [199, 213] width 102 height 18
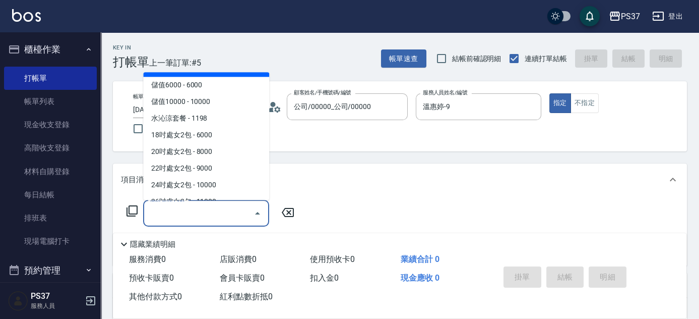
scroll to position [1149, 0]
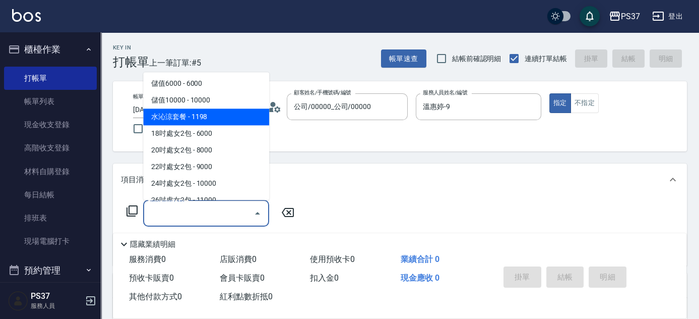
click at [225, 121] on span "水沁涼套餐 - 1198" at bounding box center [206, 117] width 126 height 17
type input "水沁涼套餐(5699)"
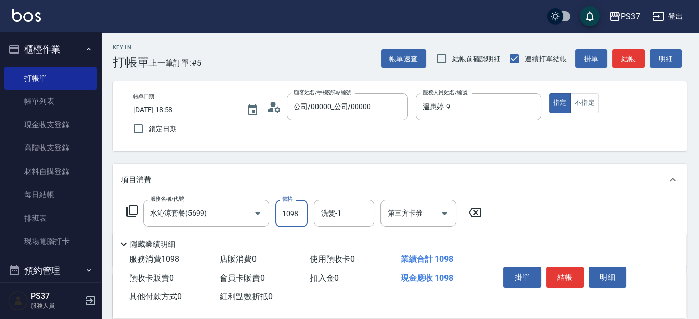
type input "1098"
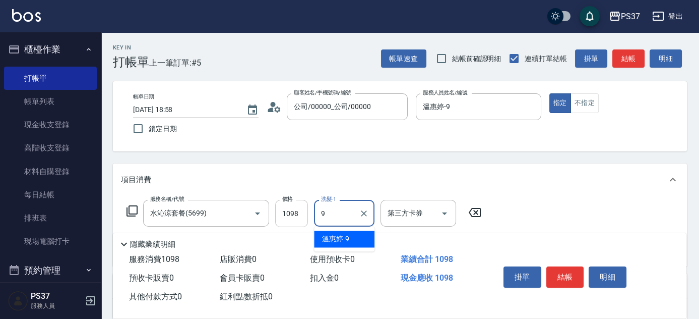
type input "溫惠婷-9"
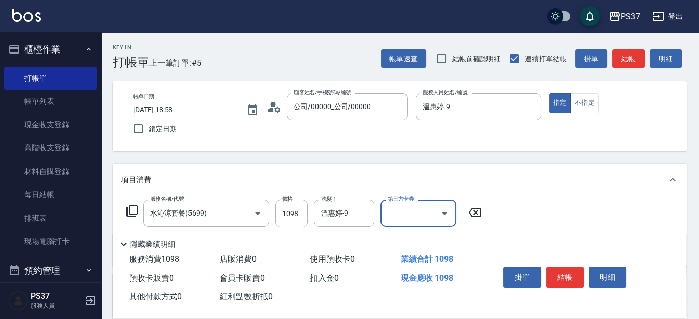
click at [451, 208] on button "Open" at bounding box center [444, 213] width 16 height 16
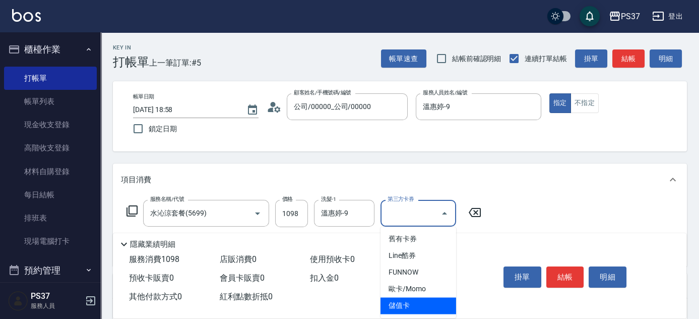
click at [431, 299] on span "儲值卡" at bounding box center [418, 305] width 76 height 17
type input "儲值卡"
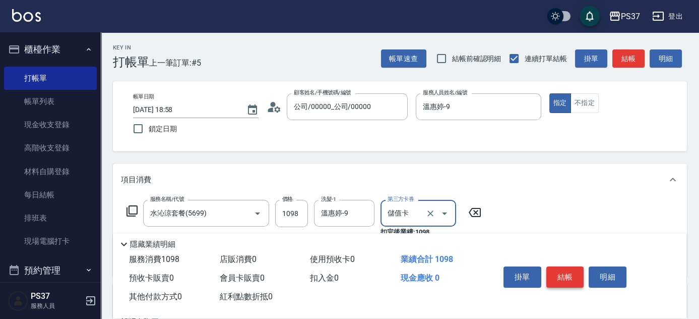
click at [553, 268] on button "結帳" at bounding box center [565, 276] width 38 height 21
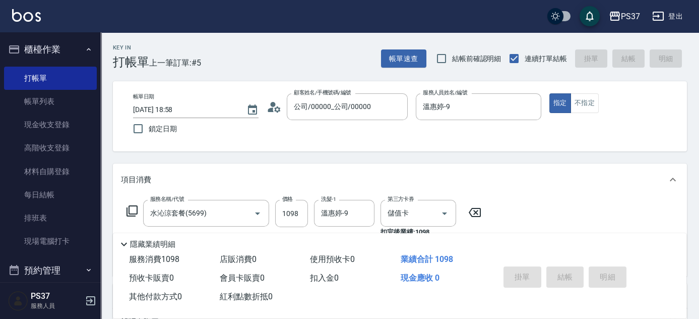
type input "[DATE] 18:59"
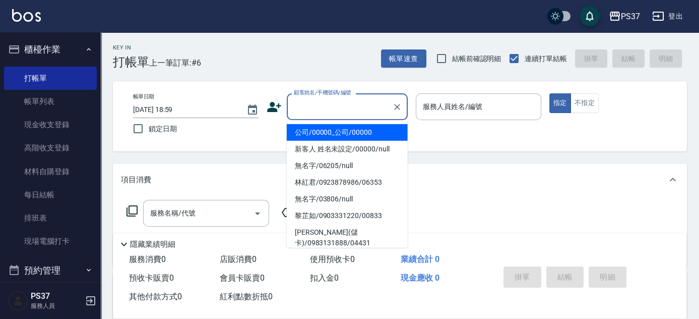
click at [350, 98] on input "顧客姓名/手機號碼/編號" at bounding box center [339, 107] width 97 height 18
click at [348, 130] on li "公司/00000_公司/00000" at bounding box center [347, 132] width 121 height 17
type input "公司/00000_公司/00000"
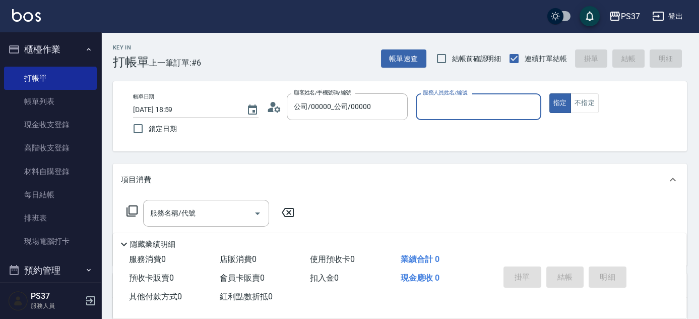
click at [442, 107] on input "服務人員姓名/編號" at bounding box center [478, 107] width 116 height 18
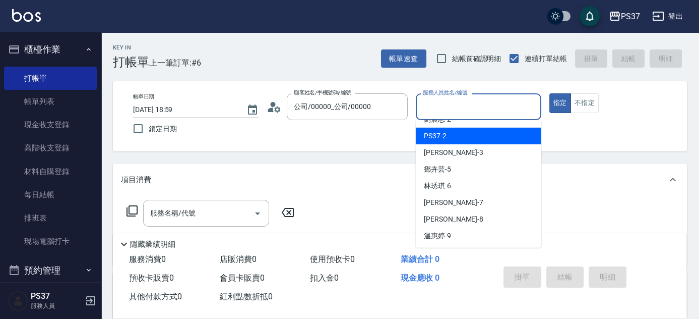
scroll to position [45, 0]
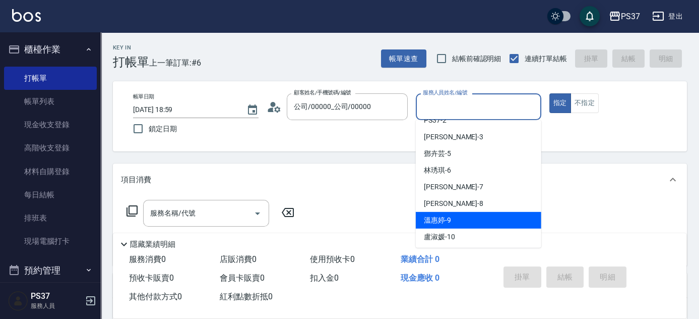
click at [466, 220] on div "溫惠婷 -9" at bounding box center [478, 220] width 125 height 17
type input "溫惠婷-9"
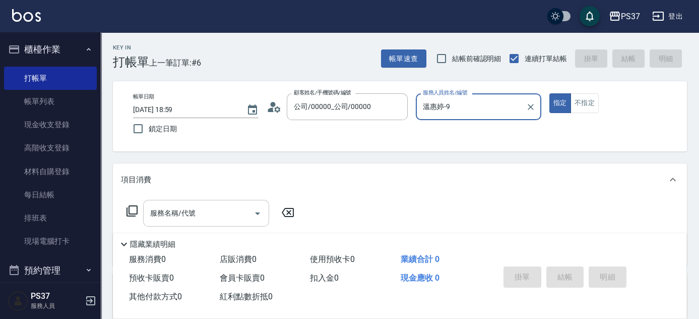
click at [218, 205] on input "服務名稱/代號" at bounding box center [199, 213] width 102 height 18
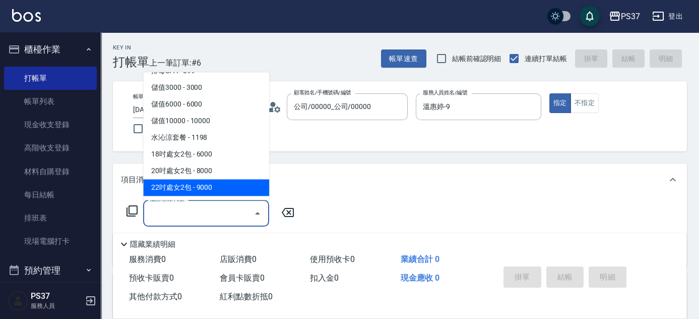
scroll to position [1145, 0]
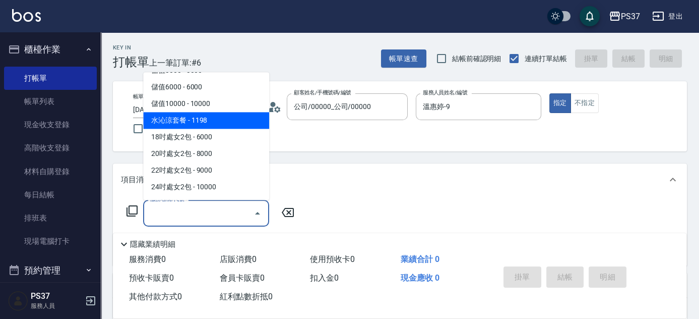
click at [225, 120] on span "水沁涼套餐 - 1198" at bounding box center [206, 120] width 126 height 17
type input "水沁涼套餐(5699)"
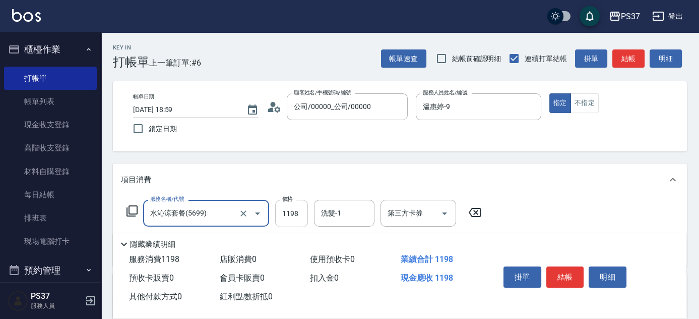
click at [305, 217] on input "1198" at bounding box center [291, 213] width 33 height 27
type input "1098"
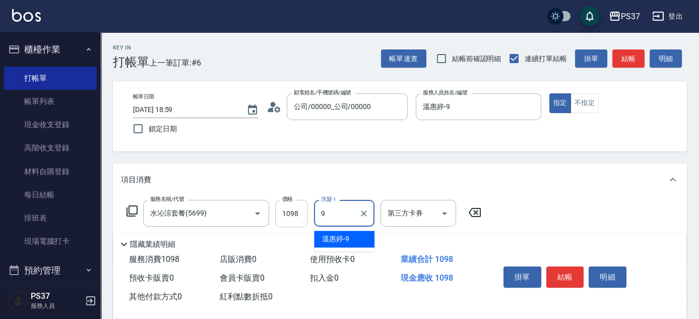
type input "溫惠婷-9"
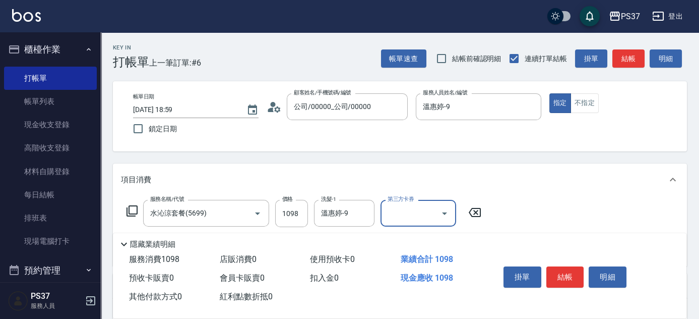
click at [448, 212] on icon "Open" at bounding box center [444, 213] width 12 height 12
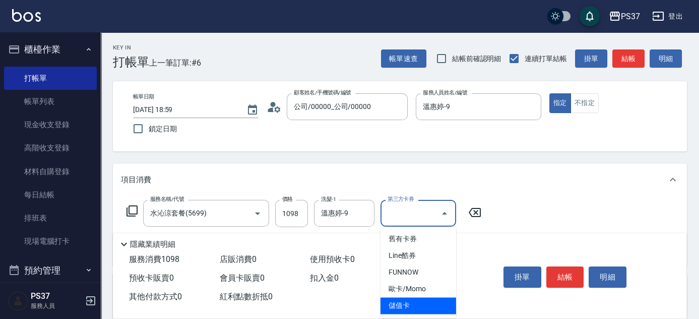
click at [424, 306] on span "儲值卡" at bounding box center [418, 305] width 76 height 17
type input "儲值卡"
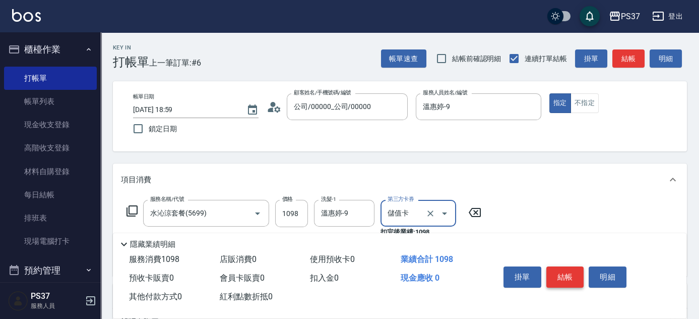
click at [560, 271] on button "結帳" at bounding box center [565, 276] width 38 height 21
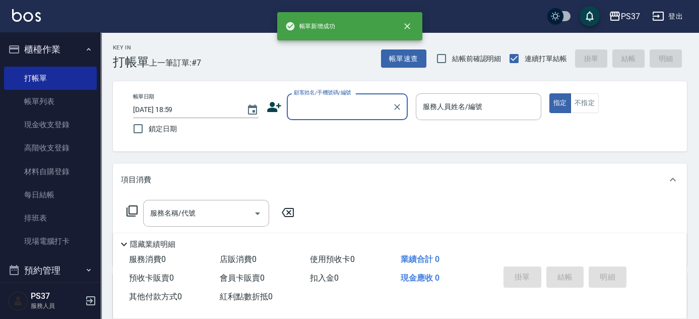
click at [340, 118] on div "顧客姓名/手機號碼/編號" at bounding box center [347, 106] width 121 height 27
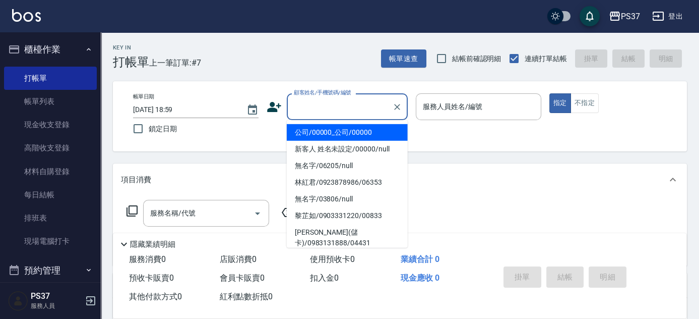
drag, startPoint x: 340, startPoint y: 130, endPoint x: 407, endPoint y: 124, distance: 67.3
click at [340, 130] on li "公司/00000_公司/00000" at bounding box center [347, 132] width 121 height 17
type input "公司/00000_公司/00000"
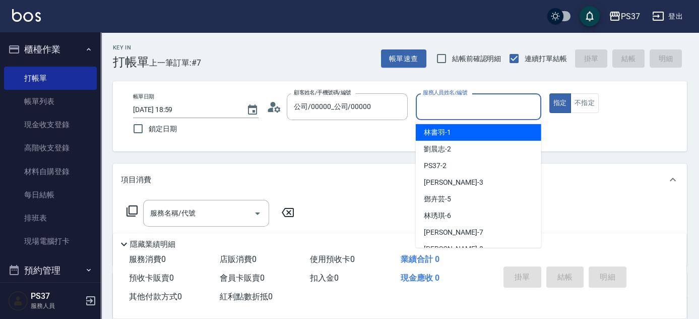
click at [447, 105] on input "服務人員姓名/編號" at bounding box center [478, 107] width 116 height 18
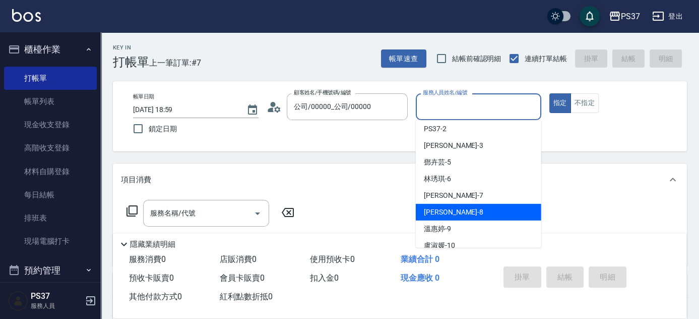
scroll to position [91, 0]
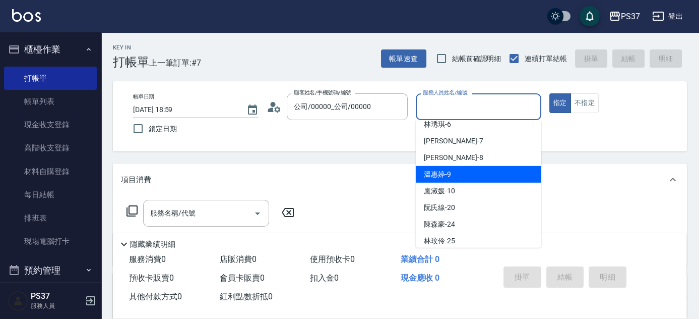
click at [452, 173] on div "溫惠婷 -9" at bounding box center [478, 174] width 125 height 17
type input "溫惠婷-9"
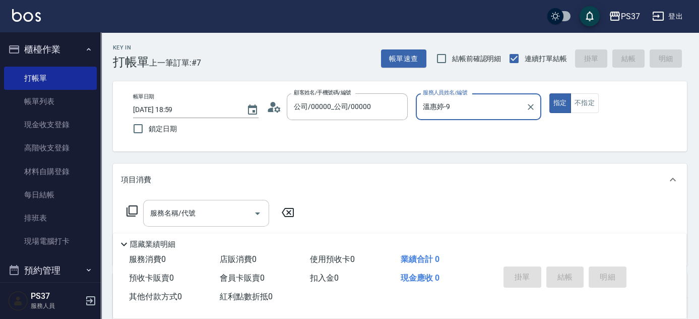
click at [231, 216] on input "服務名稱/代號" at bounding box center [199, 213] width 102 height 18
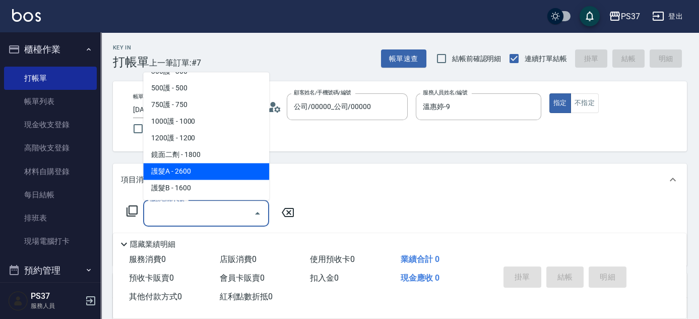
scroll to position [504, 0]
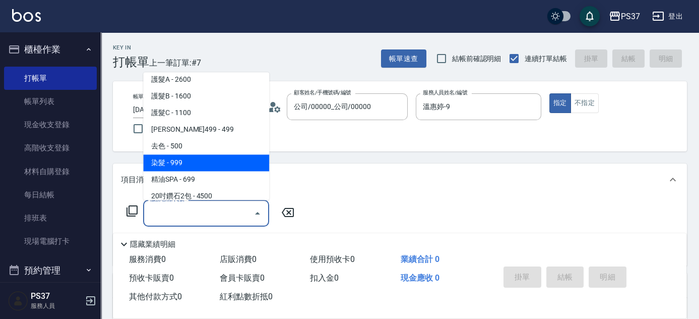
click at [230, 169] on span "染髮 - 999" at bounding box center [206, 163] width 126 height 17
type input "染髮(501)"
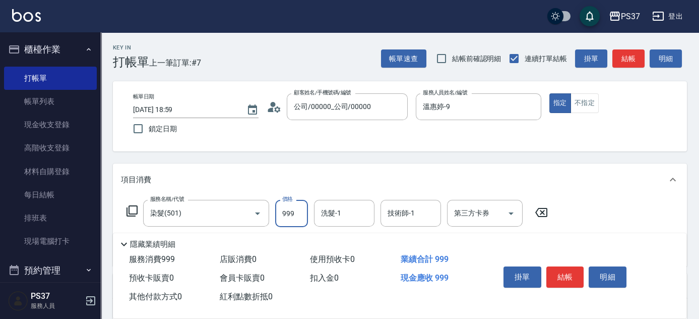
click at [297, 216] on input "999" at bounding box center [291, 213] width 33 height 27
type input "1004"
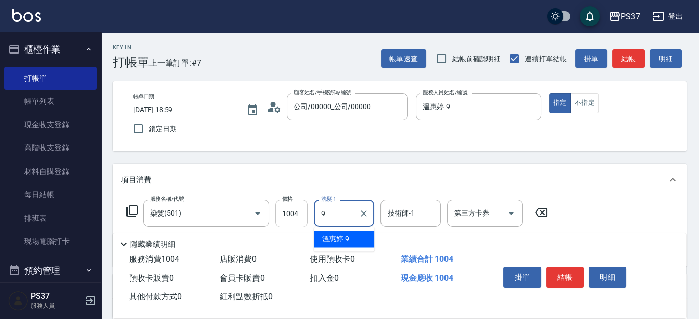
type input "溫惠婷-9"
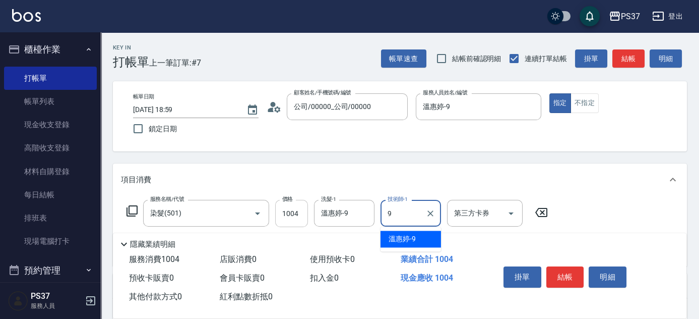
type input "溫惠婷-9"
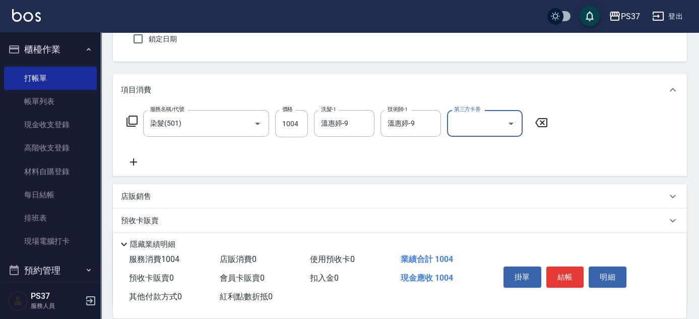
scroll to position [91, 0]
click at [131, 159] on icon at bounding box center [133, 160] width 7 height 7
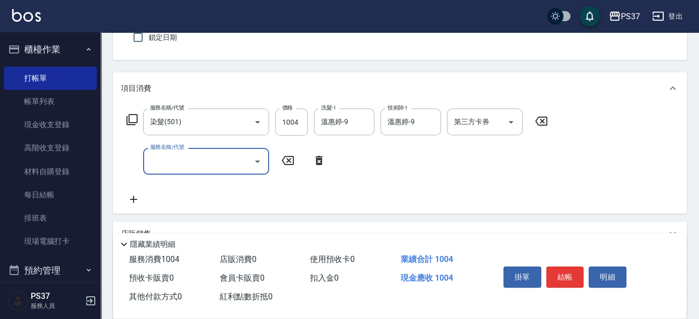
click at [182, 157] on input "服務名稱/代號" at bounding box center [199, 161] width 102 height 18
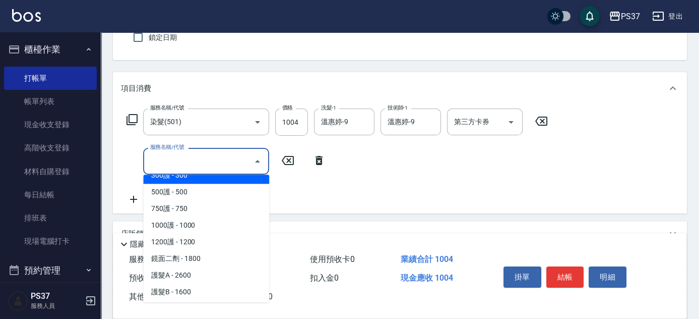
scroll to position [412, 0]
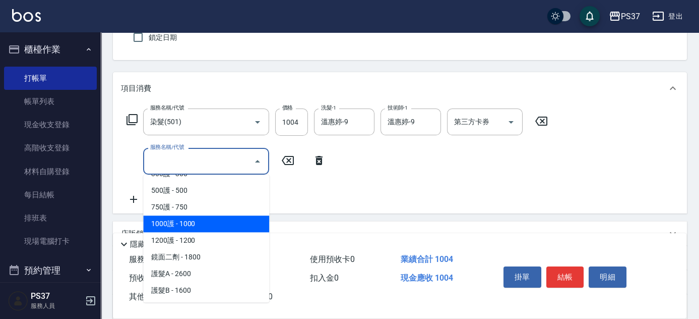
click at [218, 218] on span "1000護 - 1000" at bounding box center [206, 223] width 126 height 17
type input "1000護(404)"
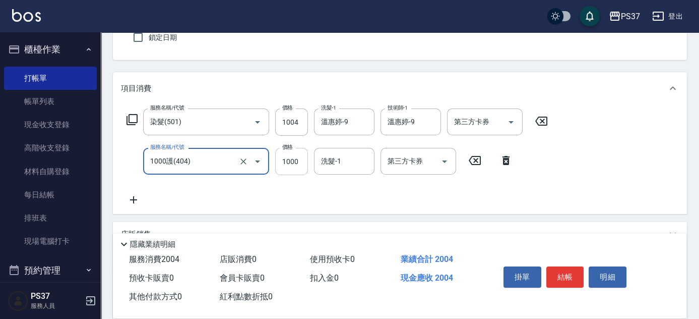
drag, startPoint x: 298, startPoint y: 162, endPoint x: 297, endPoint y: 169, distance: 7.2
click at [298, 162] on input "1000" at bounding box center [291, 161] width 33 height 27
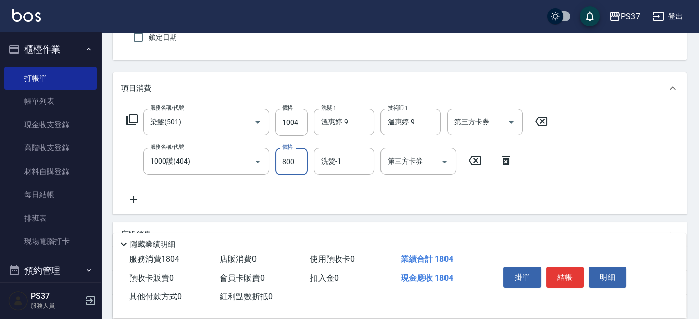
type input "800"
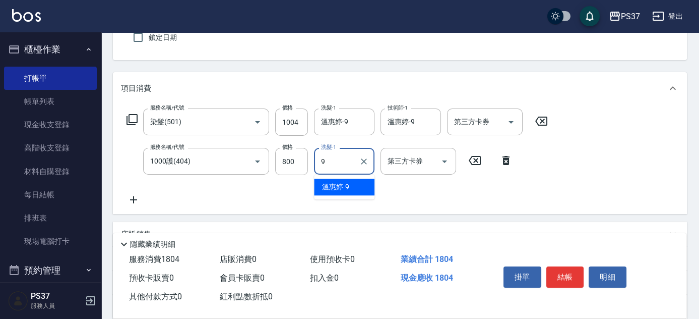
type input "溫惠婷-9"
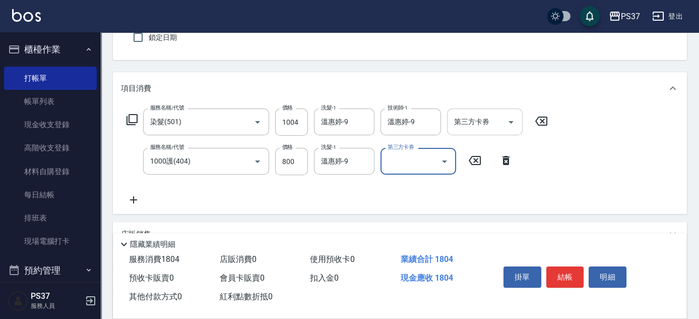
click at [519, 121] on button "Open" at bounding box center [511, 122] width 16 height 16
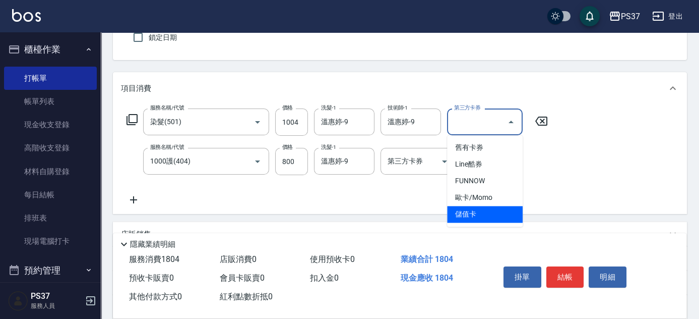
click at [480, 214] on span "儲值卡" at bounding box center [485, 214] width 76 height 17
type input "儲值卡"
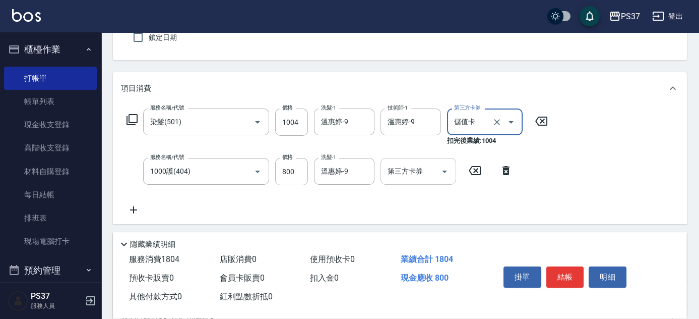
click at [443, 165] on icon "Open" at bounding box center [444, 171] width 12 height 12
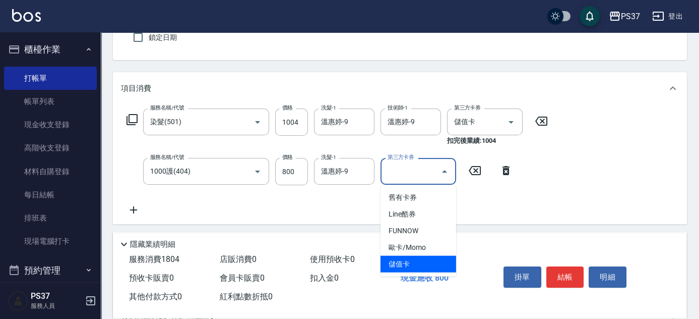
click at [428, 266] on span "儲值卡" at bounding box center [418, 264] width 76 height 17
type input "儲值卡"
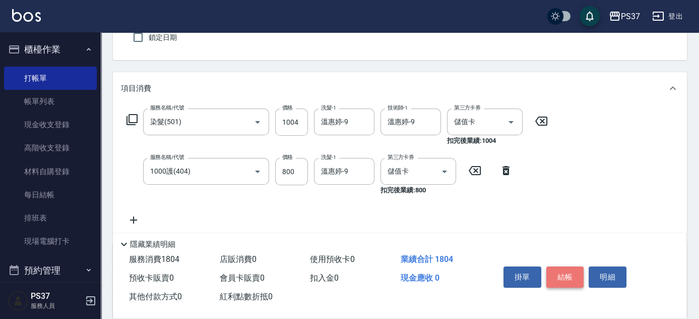
click at [565, 275] on button "結帳" at bounding box center [565, 276] width 38 height 21
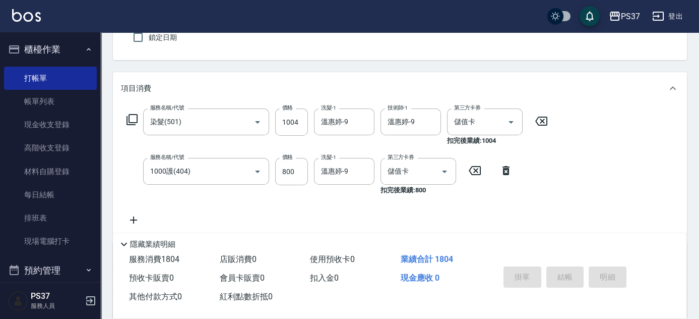
type input "[DATE] 19:00"
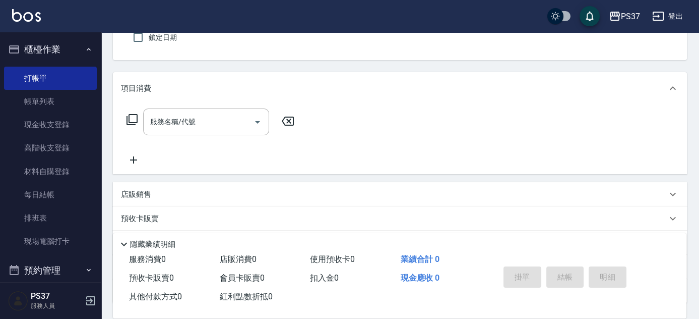
scroll to position [0, 0]
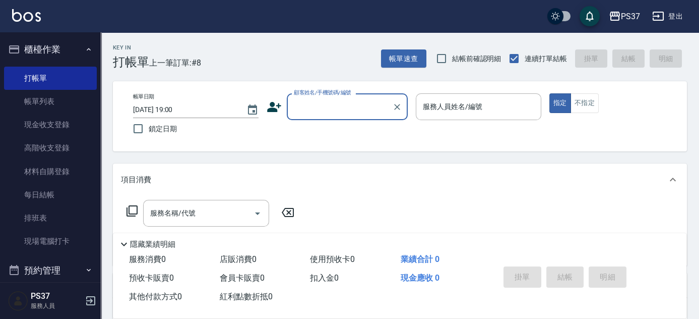
click at [330, 113] on input "顧客姓名/手機號碼/編號" at bounding box center [339, 107] width 97 height 18
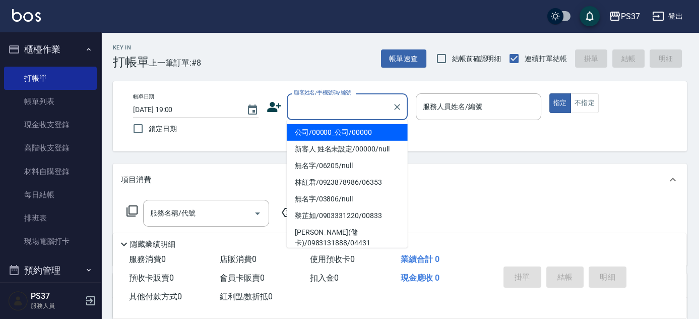
click at [331, 138] on li "公司/00000_公司/00000" at bounding box center [347, 132] width 121 height 17
type input "公司/00000_公司/00000"
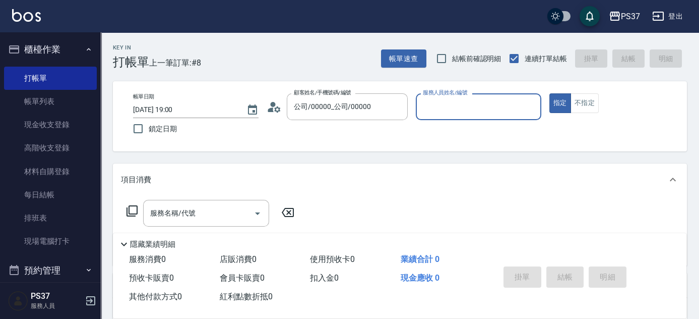
click at [459, 110] on input "服務人員姓名/編號" at bounding box center [478, 107] width 116 height 18
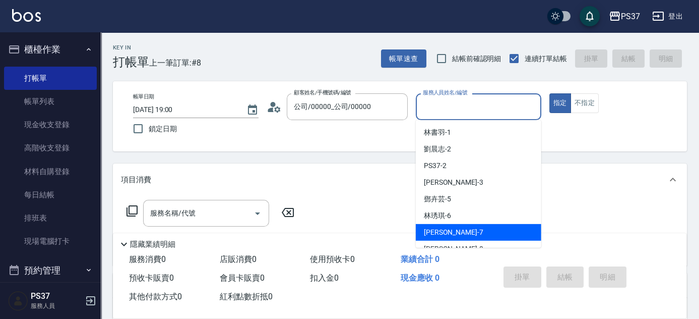
click at [463, 228] on div "[PERSON_NAME] -7" at bounding box center [478, 232] width 125 height 17
type input "[PERSON_NAME]-7"
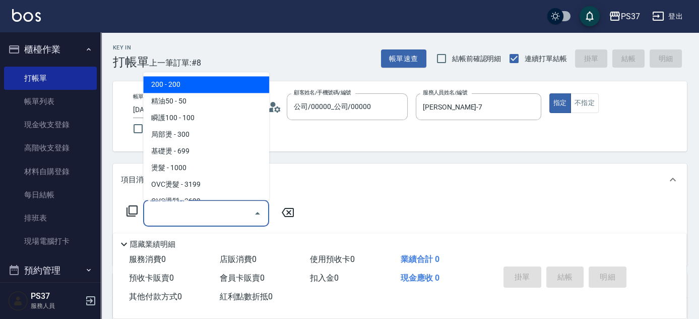
click at [224, 209] on input "服務名稱/代號" at bounding box center [199, 213] width 102 height 18
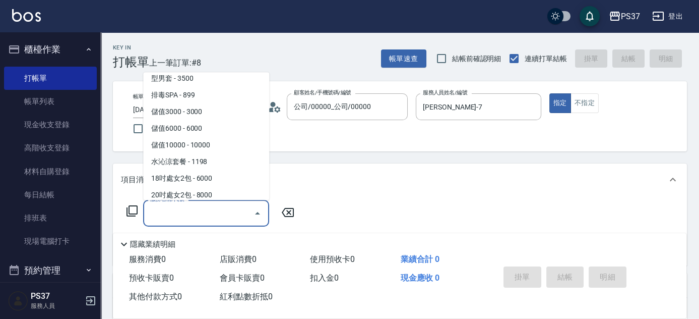
scroll to position [1116, 0]
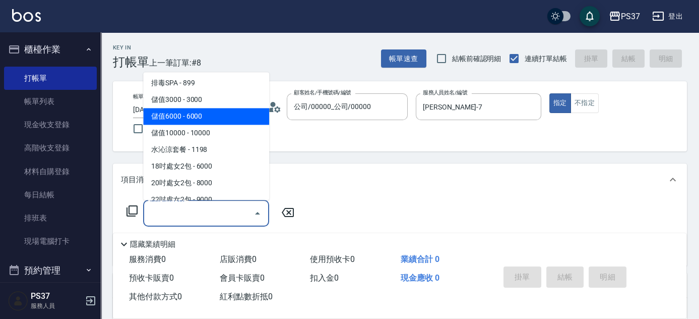
click at [211, 98] on span "儲值3000 - 3000" at bounding box center [206, 100] width 126 height 17
type input "儲值3000(901)"
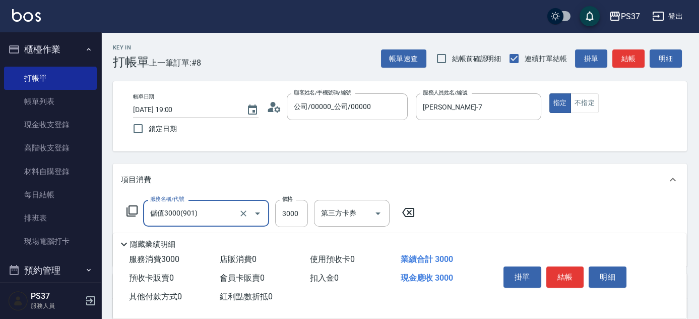
scroll to position [91, 0]
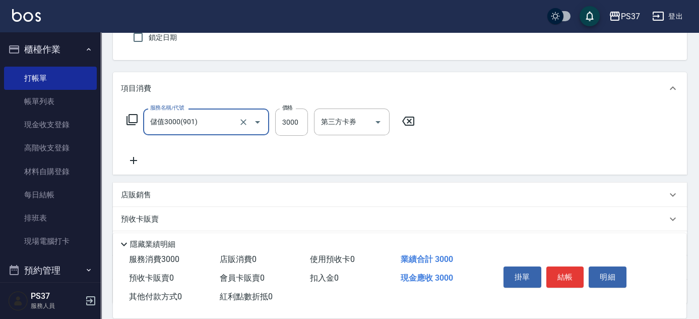
click at [129, 165] on icon at bounding box center [133, 160] width 25 height 12
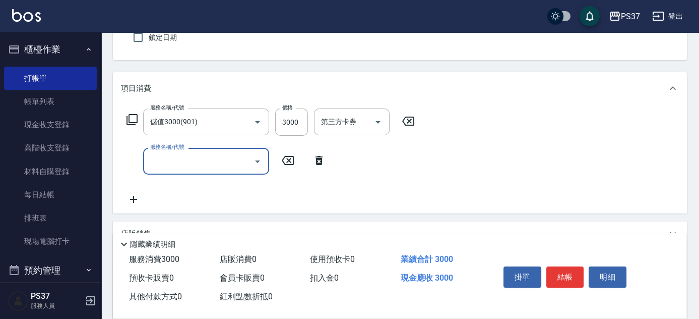
click at [170, 160] on input "服務名稱/代號" at bounding box center [199, 161] width 102 height 18
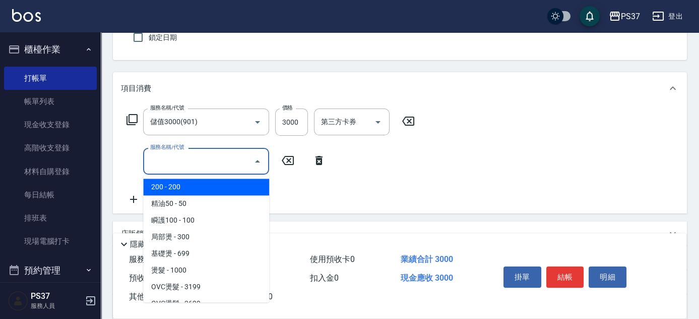
click at [187, 185] on span "200 - 200" at bounding box center [206, 186] width 126 height 17
type input "200(111)"
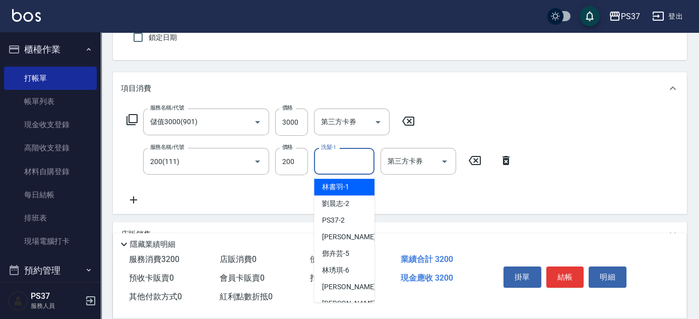
click at [345, 166] on input "洗髮-1" at bounding box center [344, 161] width 51 height 18
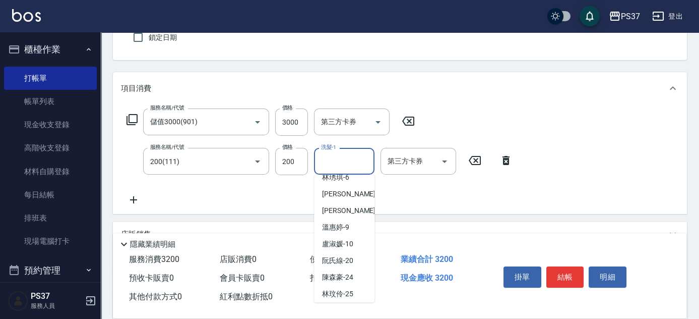
scroll to position [163, 0]
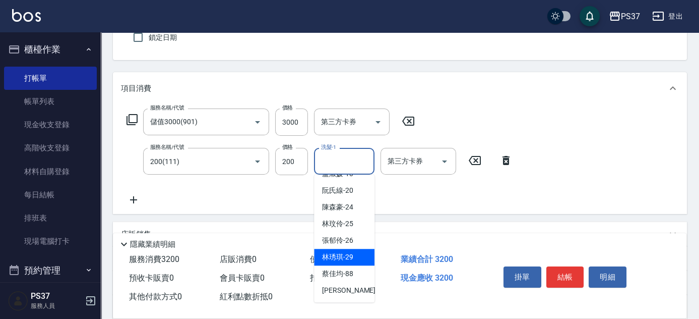
click at [345, 252] on span "[PERSON_NAME]-29" at bounding box center [337, 256] width 31 height 11
type input "[PERSON_NAME]-29"
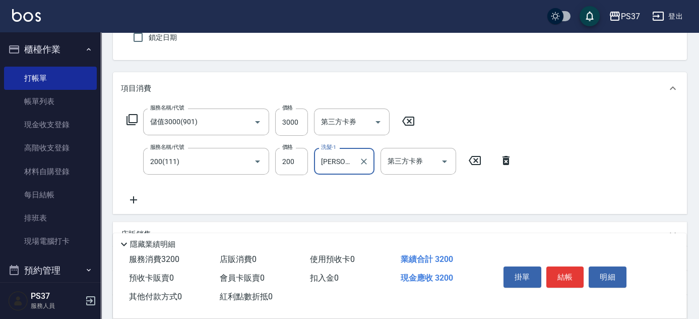
click at [142, 197] on icon at bounding box center [133, 200] width 25 height 12
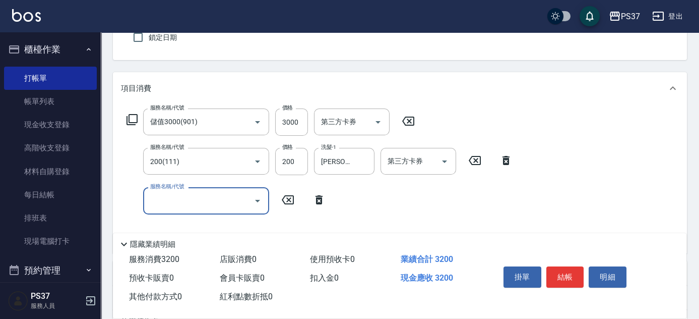
click at [172, 205] on input "服務名稱/代號" at bounding box center [199, 201] width 102 height 18
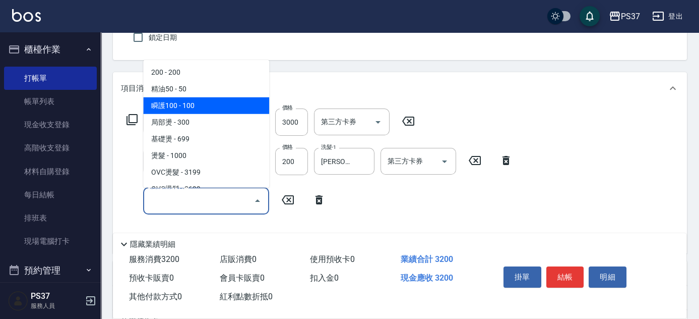
click at [198, 92] on span "精油50 - 50" at bounding box center [206, 89] width 126 height 17
type input "精油50(112)"
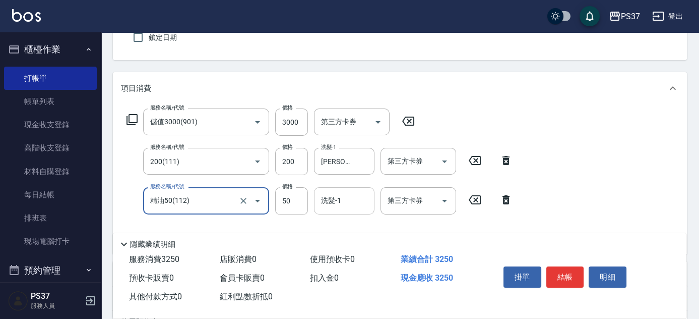
click at [341, 203] on input "洗髮-1" at bounding box center [344, 201] width 51 height 18
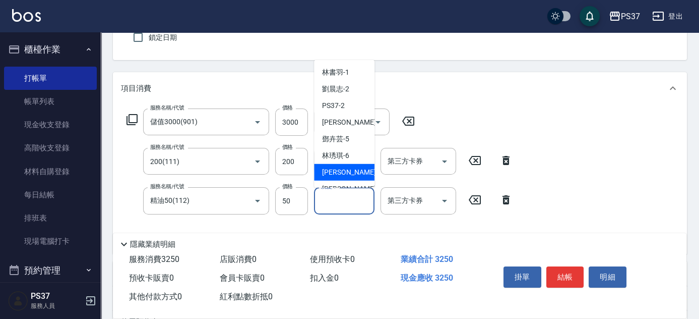
scroll to position [137, 0]
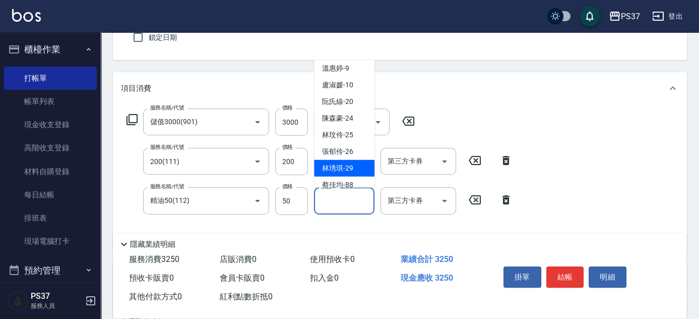
click at [333, 165] on span "[PERSON_NAME]-29" at bounding box center [337, 168] width 31 height 11
type input "[PERSON_NAME]-29"
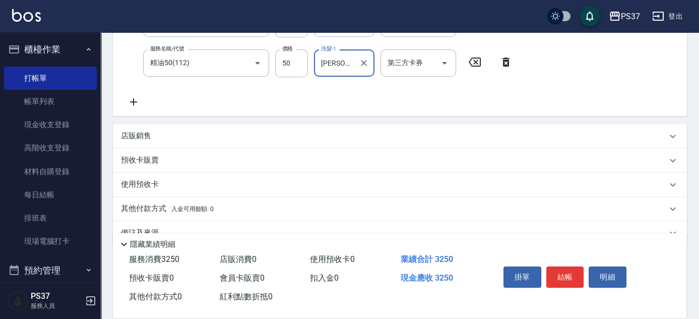
click at [133, 99] on icon at bounding box center [133, 101] width 7 height 7
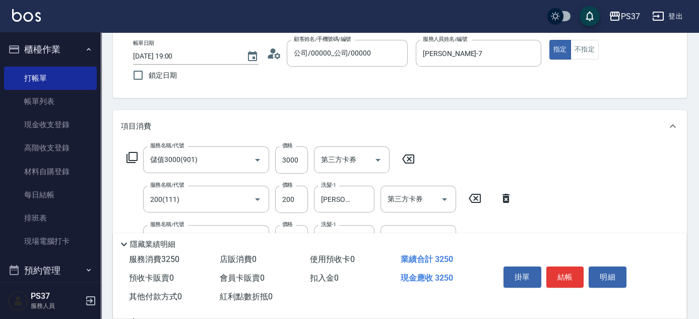
click at [155, 102] on div "Key In 打帳單 上一筆訂單:#8 帳單速查 結帳前確認明細 連續打單結帳 掛單 結帳 明細 帳單日期 [DATE] 19:00 鎖定日期 顧客姓名/手機…" at bounding box center [400, 267] width 598 height 576
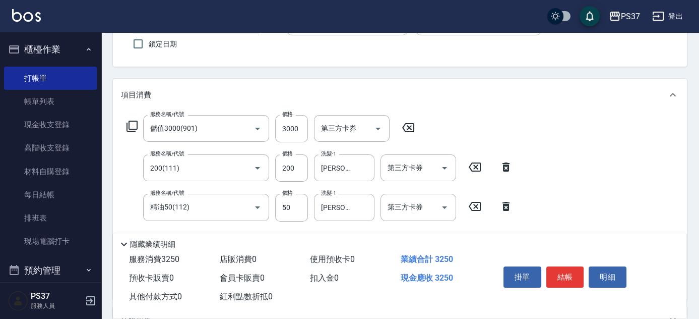
scroll to position [145, 0]
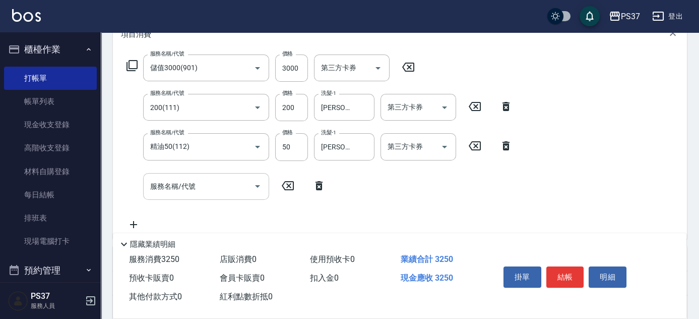
click at [196, 190] on input "服務名稱/代號" at bounding box center [199, 186] width 102 height 18
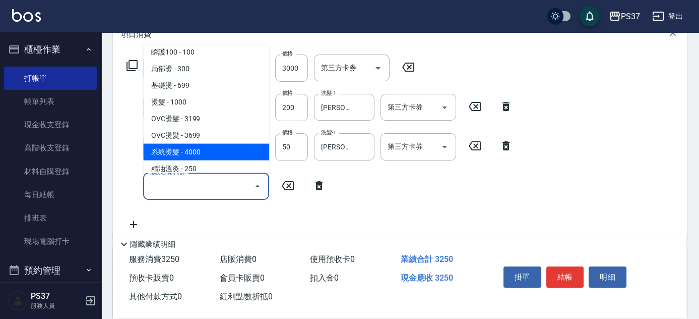
scroll to position [0, 0]
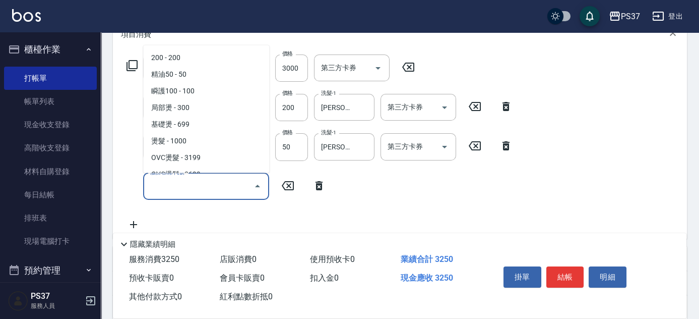
click at [199, 92] on span "瞬護100 - 100" at bounding box center [206, 91] width 126 height 17
type input "瞬護100(113)"
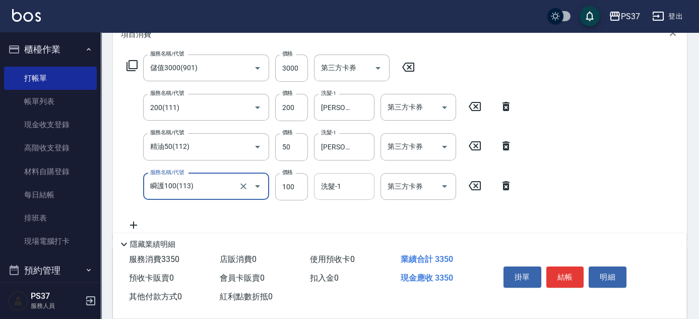
click at [348, 190] on input "洗髮-1" at bounding box center [344, 186] width 51 height 18
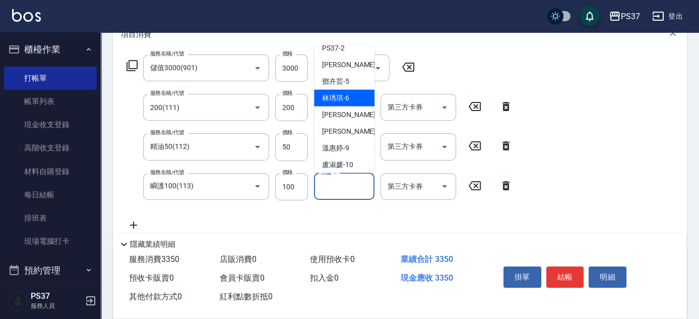
scroll to position [163, 0]
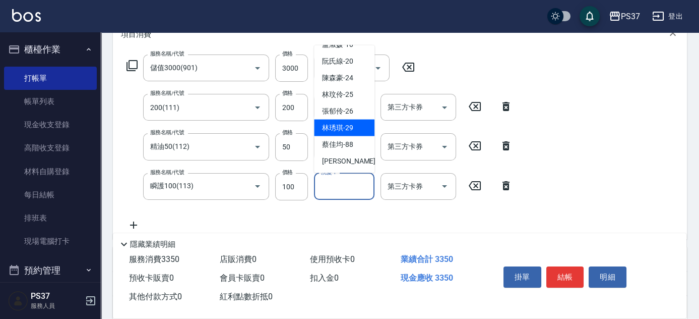
click at [339, 128] on span "[PERSON_NAME]-29" at bounding box center [337, 127] width 31 height 11
type input "[PERSON_NAME]-29"
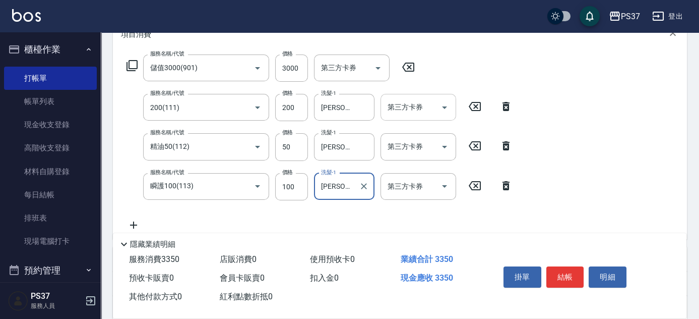
click at [447, 110] on icon "Open" at bounding box center [444, 107] width 12 height 12
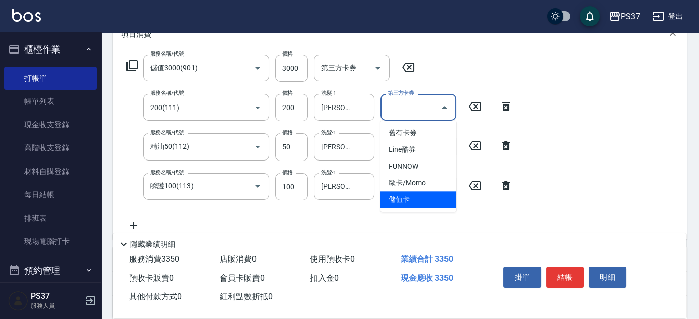
click at [432, 199] on span "儲值卡" at bounding box center [418, 199] width 76 height 17
type input "儲值卡"
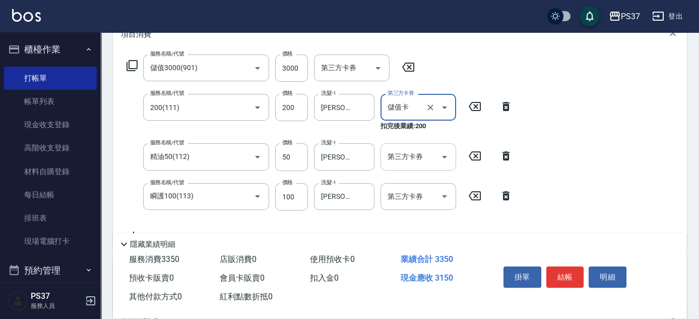
click at [447, 153] on icon "Open" at bounding box center [444, 157] width 12 height 12
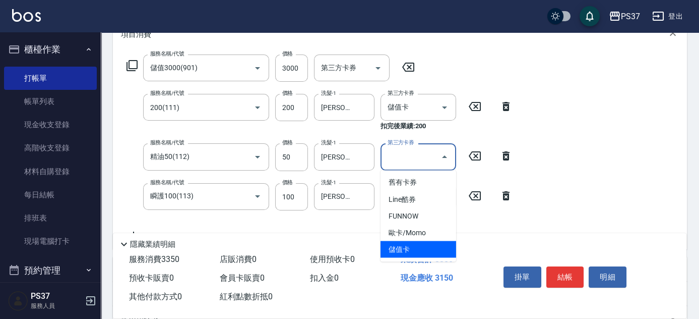
click at [405, 248] on span "儲值卡" at bounding box center [418, 248] width 76 height 17
type input "儲值卡"
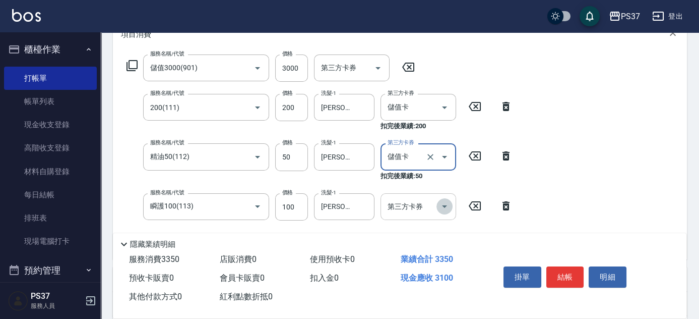
click at [442, 207] on icon "Open" at bounding box center [444, 206] width 12 height 12
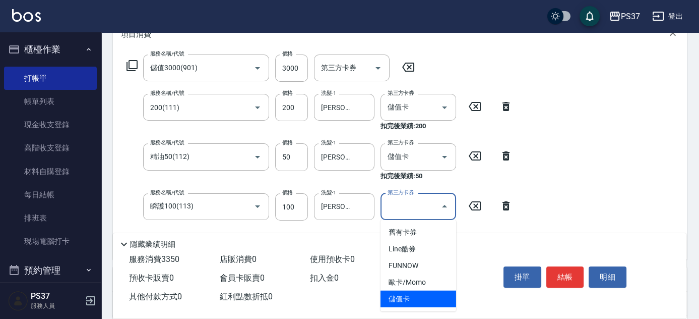
click at [425, 295] on span "儲值卡" at bounding box center [418, 298] width 76 height 17
type input "儲值卡"
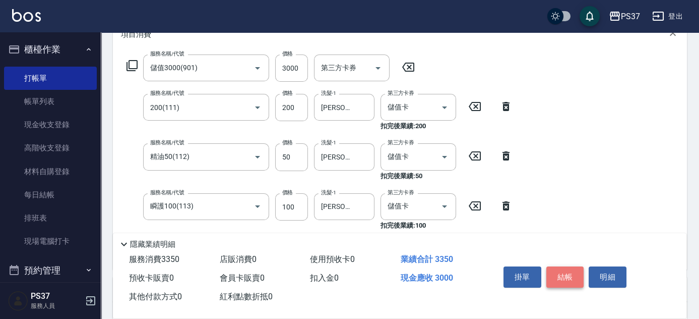
click at [572, 277] on button "結帳" at bounding box center [565, 276] width 38 height 21
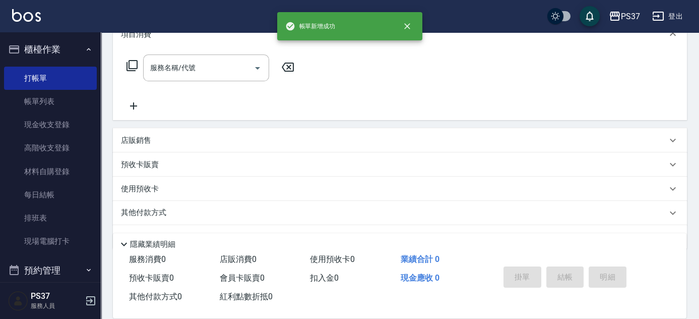
scroll to position [0, 0]
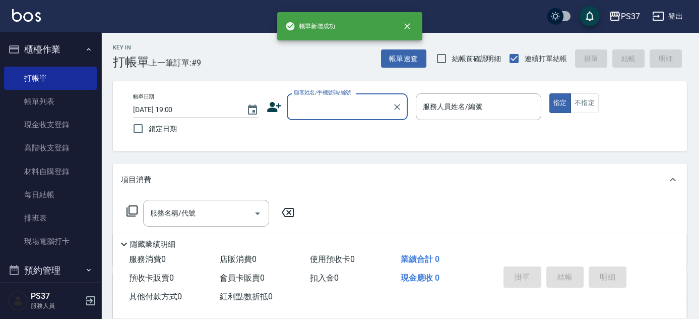
click at [324, 103] on input "顧客姓名/手機號碼/編號" at bounding box center [339, 107] width 97 height 18
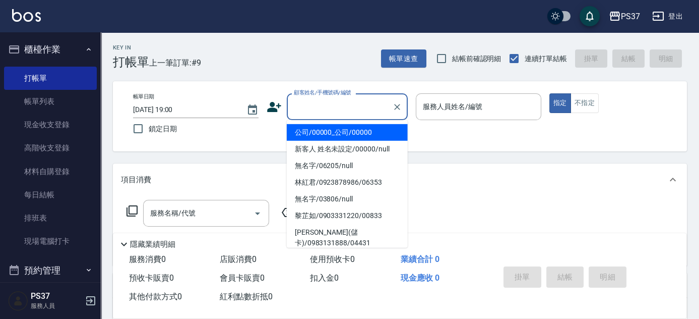
drag, startPoint x: 332, startPoint y: 129, endPoint x: 353, endPoint y: 120, distance: 22.4
click at [333, 129] on li "公司/00000_公司/00000" at bounding box center [347, 132] width 121 height 17
type input "公司/00000_公司/00000"
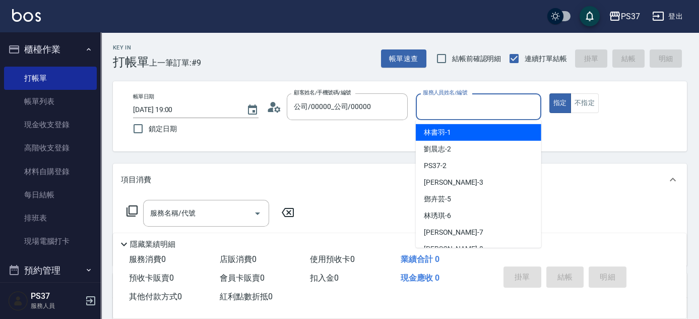
click at [465, 104] on input "服務人員姓名/編號" at bounding box center [478, 107] width 116 height 18
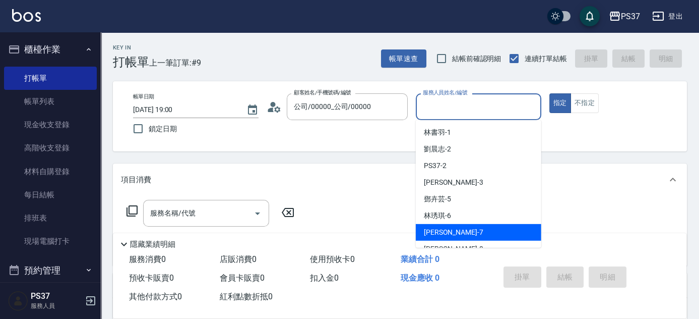
click at [471, 228] on div "[PERSON_NAME] -7" at bounding box center [478, 232] width 125 height 17
type input "[PERSON_NAME]-7"
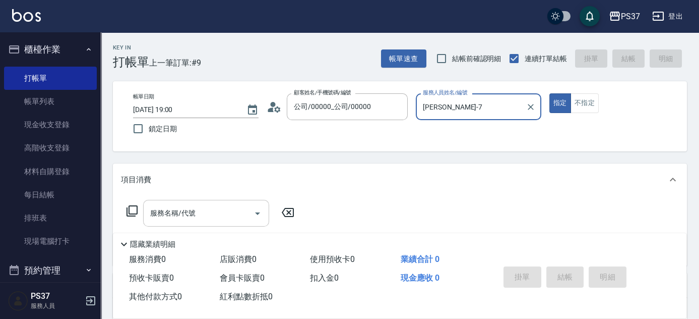
click at [201, 211] on input "服務名稱/代號" at bounding box center [199, 213] width 102 height 18
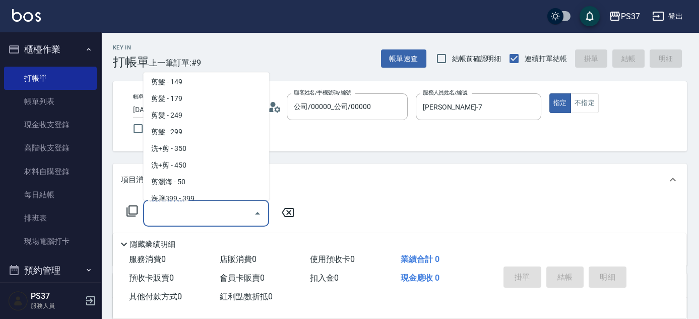
scroll to position [275, 0]
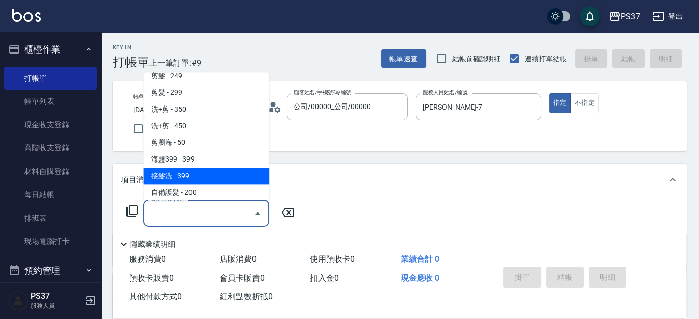
click at [210, 170] on span "接髮洗 - 399" at bounding box center [206, 176] width 126 height 17
type input "接髮洗(399)"
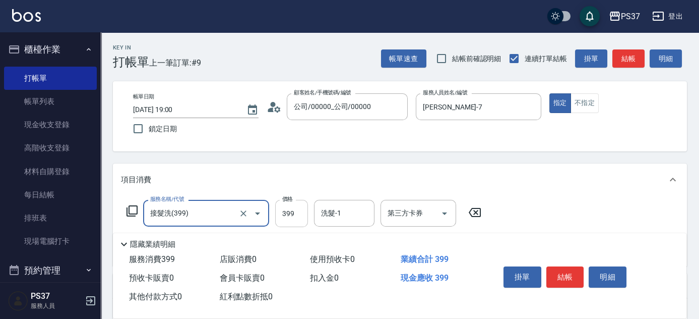
click at [298, 214] on input "399" at bounding box center [291, 213] width 33 height 27
type input "400"
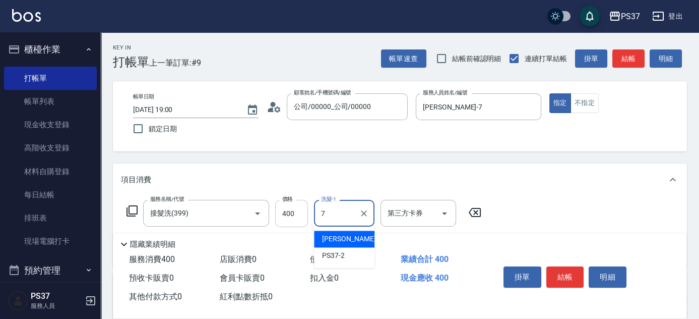
type input "[PERSON_NAME]-7"
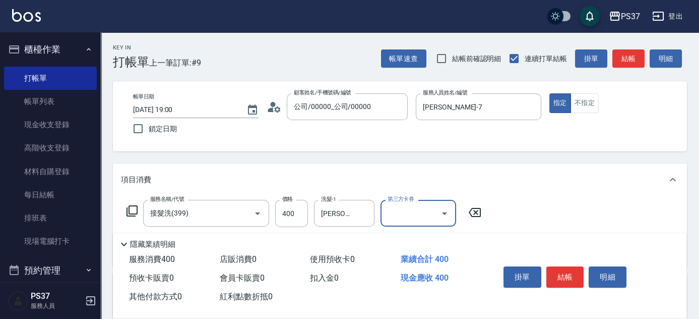
click at [447, 212] on icon "Open" at bounding box center [444, 213] width 12 height 12
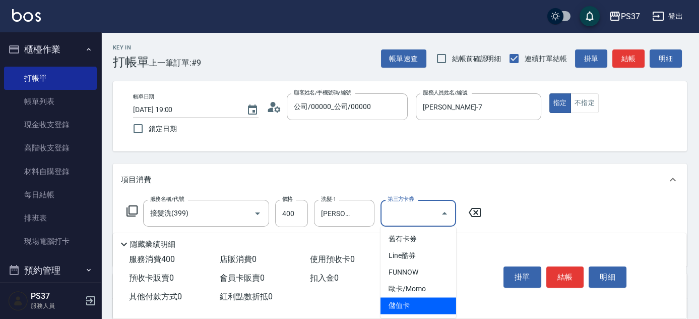
click at [420, 303] on span "儲值卡" at bounding box center [418, 305] width 76 height 17
type input "儲值卡"
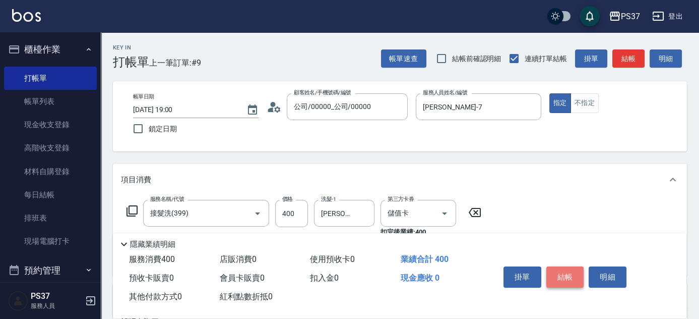
click at [558, 280] on button "結帳" at bounding box center [565, 276] width 38 height 21
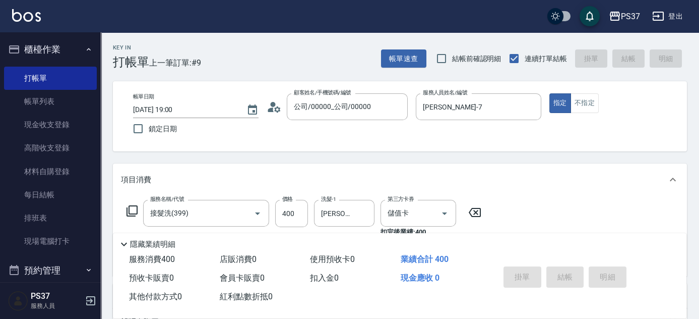
type input "[DATE] 19:01"
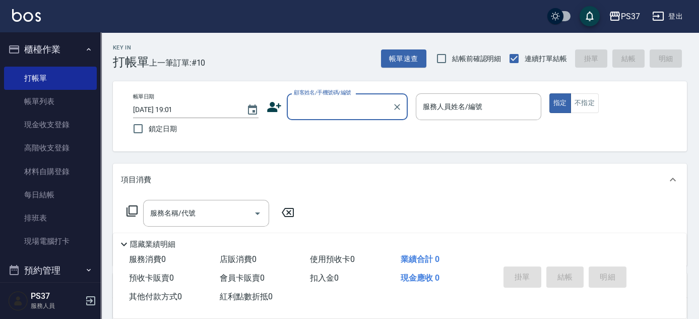
click at [472, 155] on div "Key In 打帳單 上一筆訂單:#10 帳單速查 結帳前確認明細 連續打單結帳 掛單 結帳 明細 帳單日期 [DATE] 19:01 鎖定日期 顧客姓名/手…" at bounding box center [400, 261] width 598 height 458
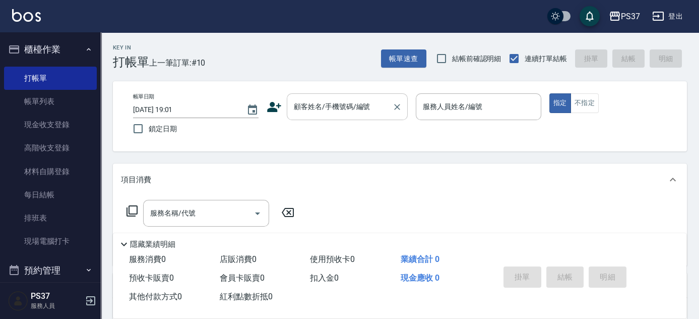
click at [323, 113] on input "顧客姓名/手機號碼/編號" at bounding box center [339, 107] width 97 height 18
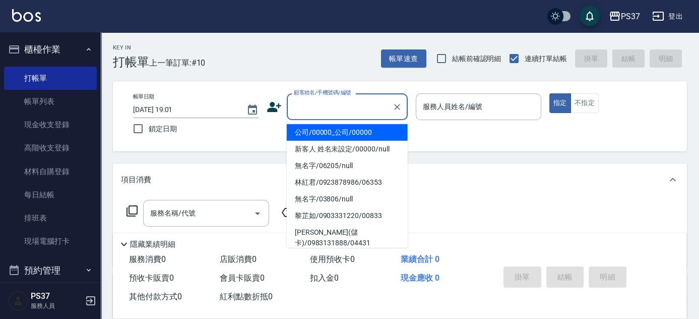
click at [324, 129] on li "公司/00000_公司/00000" at bounding box center [347, 132] width 121 height 17
type input "公司/00000_公司/00000"
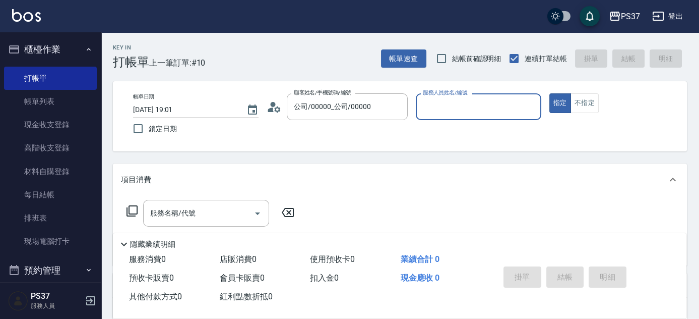
click at [444, 113] on input "服務人員姓名/編號" at bounding box center [478, 107] width 116 height 18
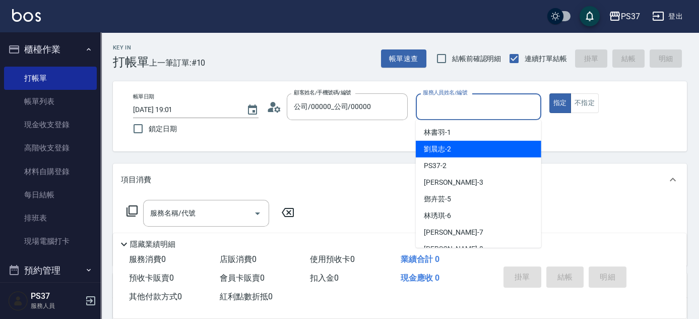
click at [443, 152] on span "劉晨志 -2" at bounding box center [437, 149] width 27 height 11
type input "劉晨志-2"
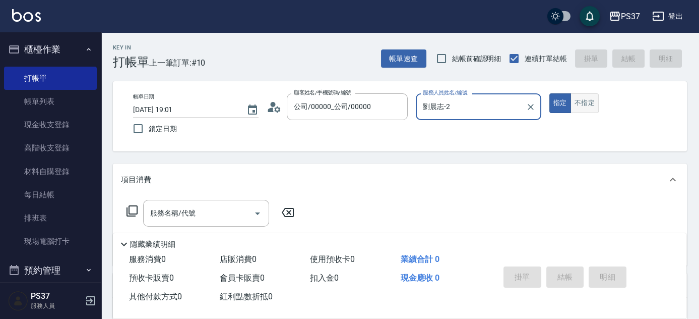
click at [594, 104] on button "不指定" at bounding box center [584, 103] width 28 height 20
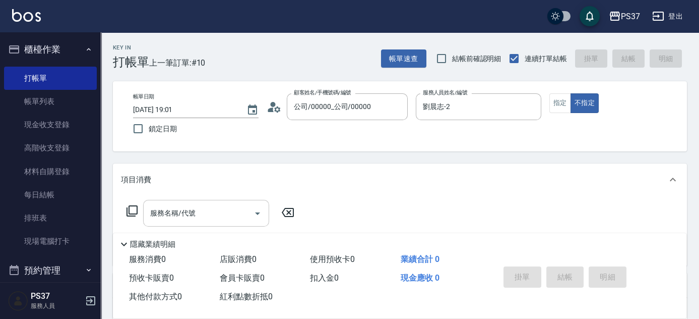
click at [227, 212] on input "服務名稱/代號" at bounding box center [199, 213] width 102 height 18
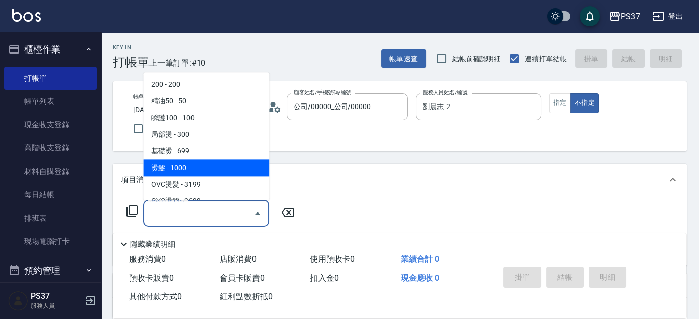
click at [209, 166] on span "燙髮 - 1000" at bounding box center [206, 168] width 126 height 17
type input "燙髮(202)"
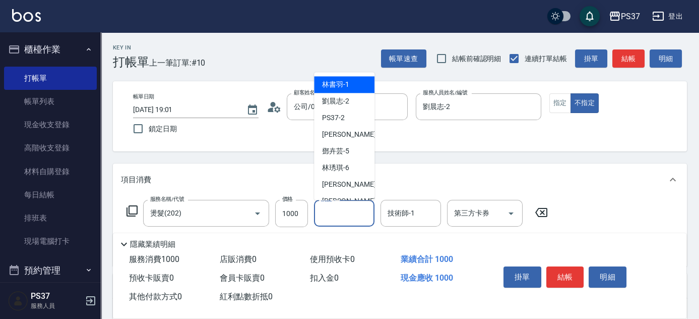
click at [342, 216] on input "洗髮-1" at bounding box center [344, 213] width 51 height 18
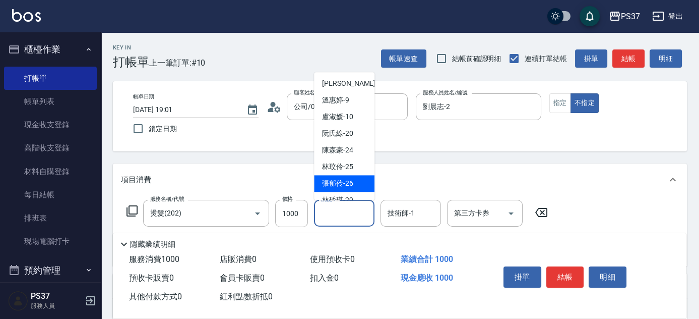
scroll to position [163, 0]
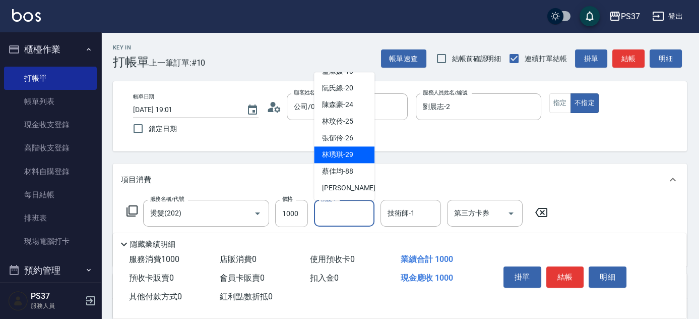
click at [337, 151] on span "[PERSON_NAME]-29" at bounding box center [337, 155] width 31 height 11
type input "[PERSON_NAME]-29"
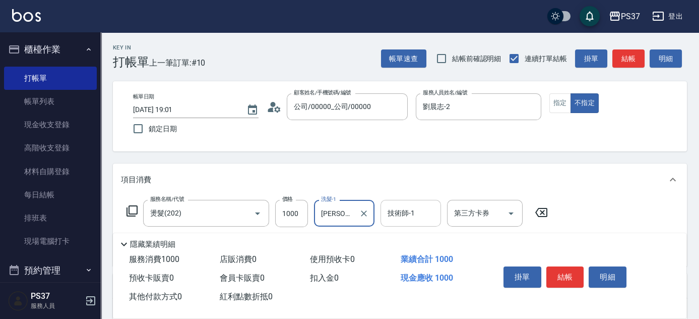
click at [404, 218] on input "技術師-1" at bounding box center [410, 213] width 51 height 18
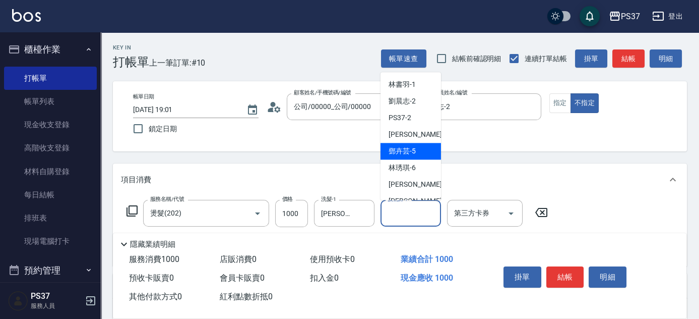
scroll to position [137, 0]
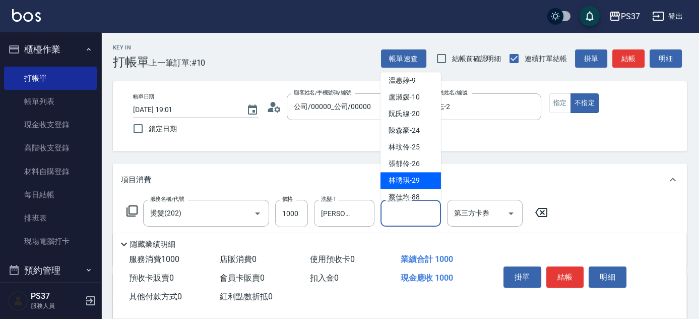
click at [402, 175] on span "[PERSON_NAME]-29" at bounding box center [404, 180] width 31 height 11
type input "[PERSON_NAME]-29"
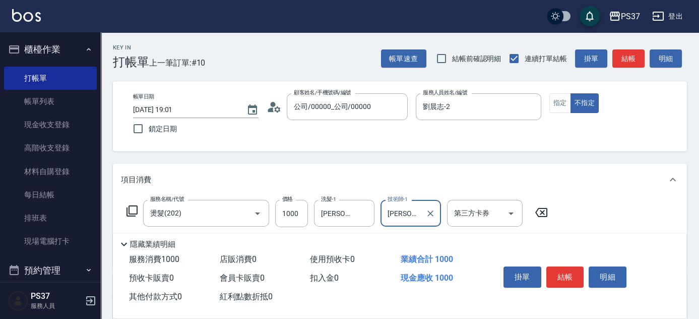
scroll to position [91, 0]
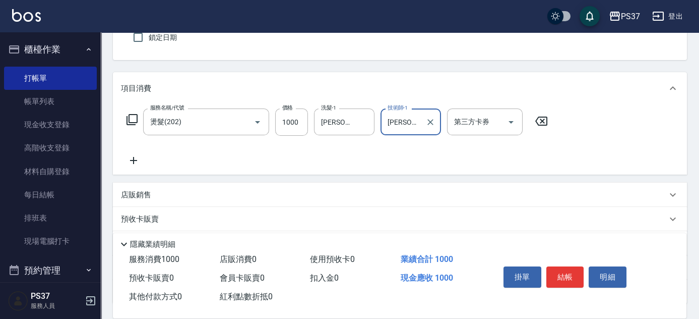
click at [136, 158] on icon at bounding box center [133, 160] width 25 height 12
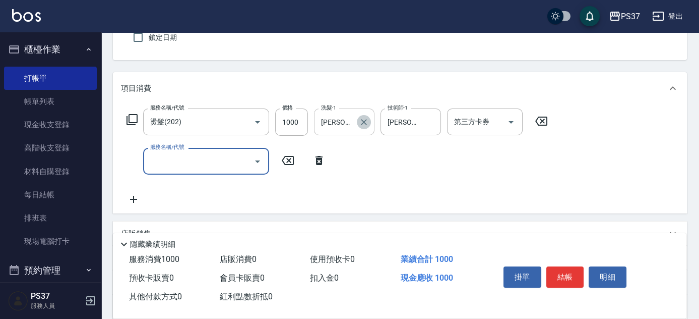
click at [364, 118] on icon "Clear" at bounding box center [364, 122] width 10 height 10
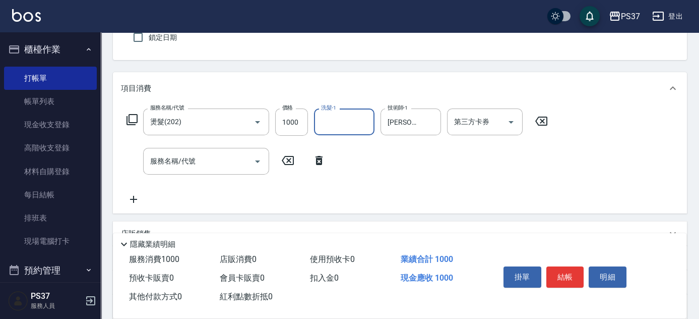
click at [344, 120] on input "洗髮-1" at bounding box center [344, 122] width 51 height 18
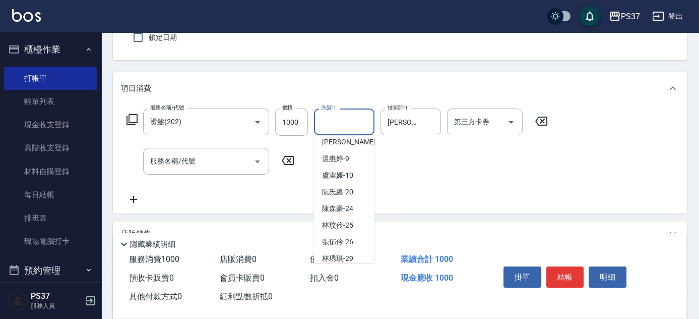
scroll to position [163, 0]
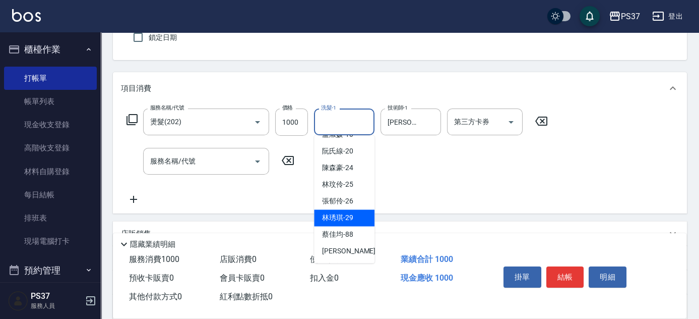
click at [349, 212] on span "[PERSON_NAME]-29" at bounding box center [337, 217] width 31 height 11
type input "[PERSON_NAME]-29"
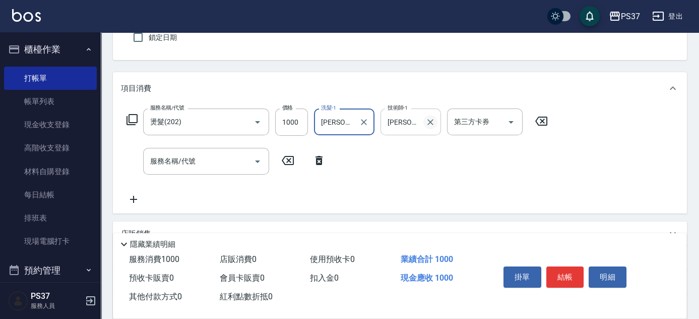
click at [429, 121] on icon "Clear" at bounding box center [430, 122] width 10 height 10
click at [417, 123] on input "技術師-1" at bounding box center [410, 122] width 51 height 18
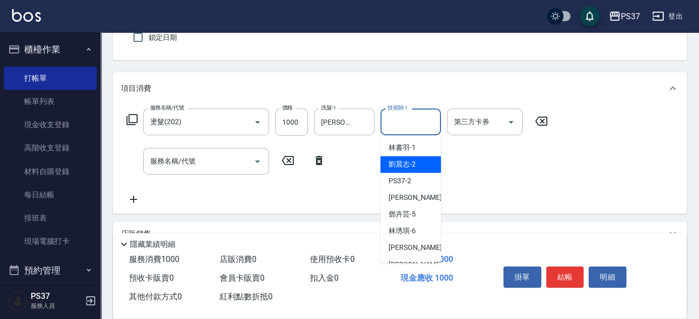
click at [400, 159] on span "劉晨志 -2" at bounding box center [402, 164] width 27 height 11
type input "劉晨志-2"
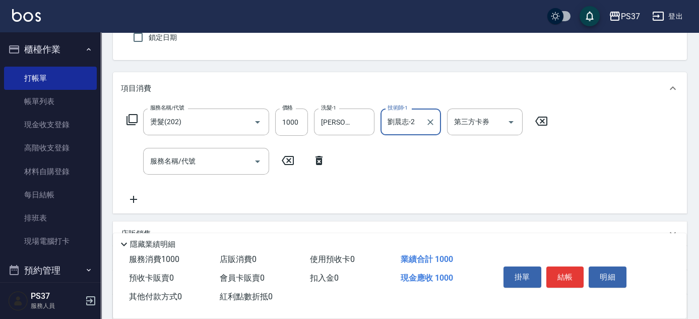
click at [315, 157] on icon at bounding box center [318, 160] width 25 height 12
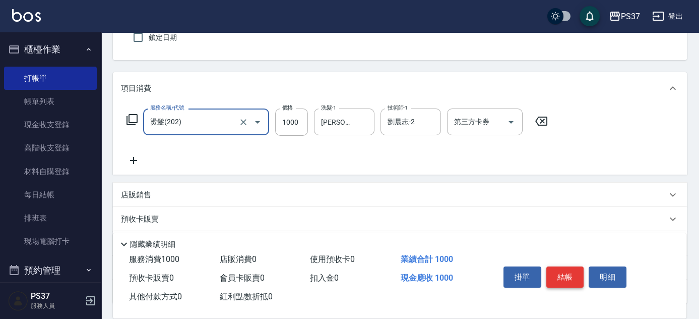
click at [557, 270] on button "結帳" at bounding box center [565, 276] width 38 height 21
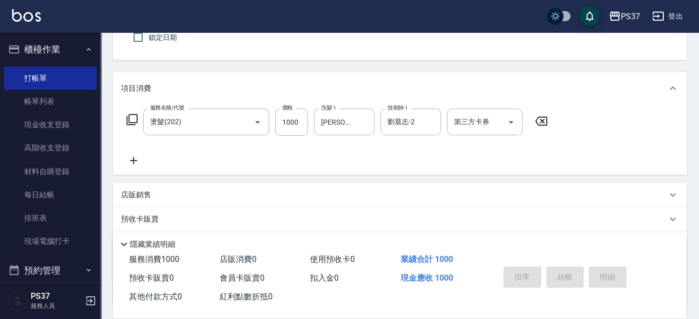
type input "[DATE] 19:04"
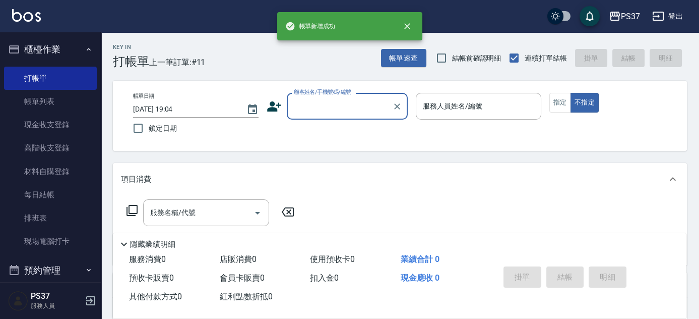
scroll to position [0, 0]
click at [319, 106] on input "顧客姓名/手機號碼/編號" at bounding box center [339, 107] width 97 height 18
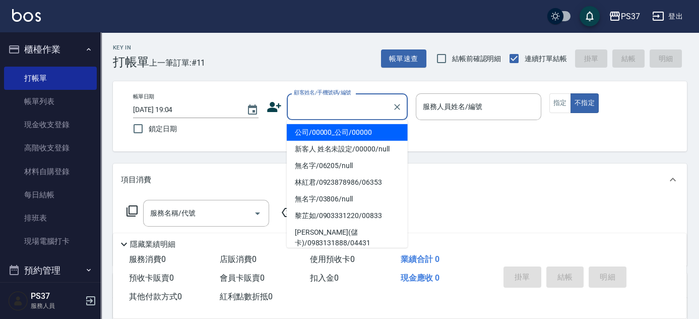
click at [334, 127] on li "公司/00000_公司/00000" at bounding box center [347, 132] width 121 height 17
type input "公司/00000_公司/00000"
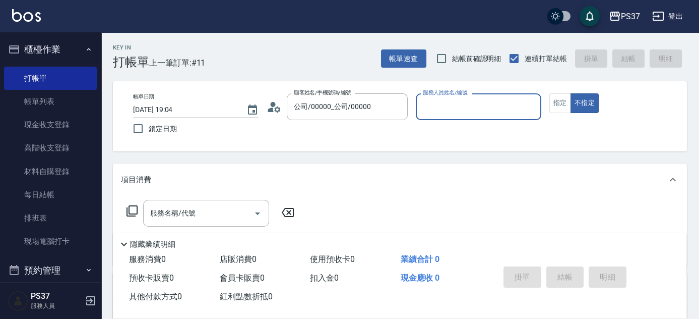
click at [436, 117] on div "服務人員姓名/編號" at bounding box center [478, 106] width 125 height 27
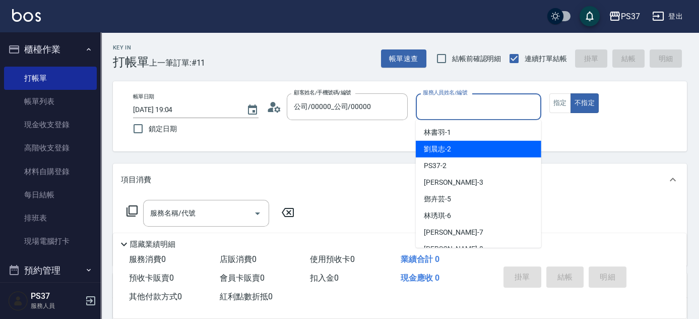
click at [454, 153] on div "劉晨志 -2" at bounding box center [478, 149] width 125 height 17
type input "劉晨志-2"
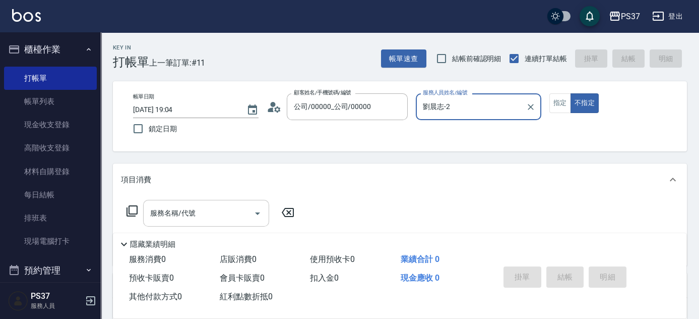
click at [206, 207] on input "服務名稱/代號" at bounding box center [199, 213] width 102 height 18
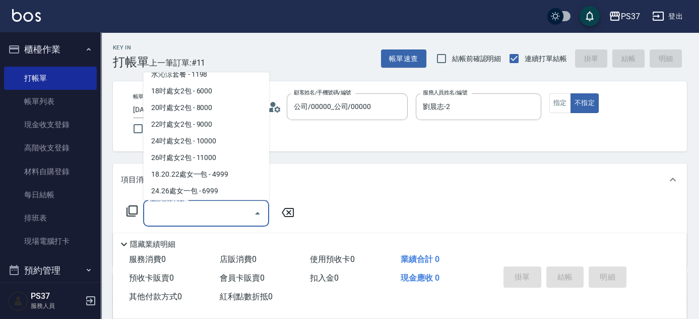
scroll to position [1145, 0]
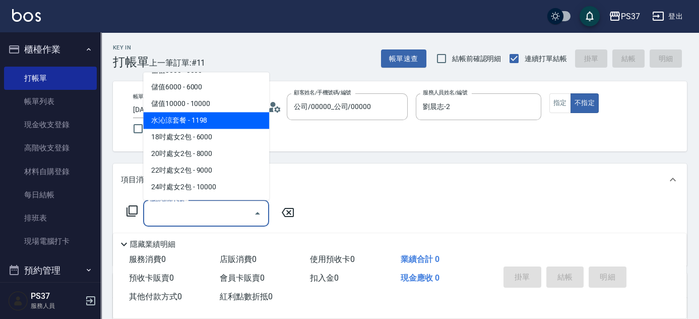
click at [209, 115] on span "水沁涼套餐 - 1198" at bounding box center [206, 120] width 126 height 17
type input "水沁涼套餐(5699)"
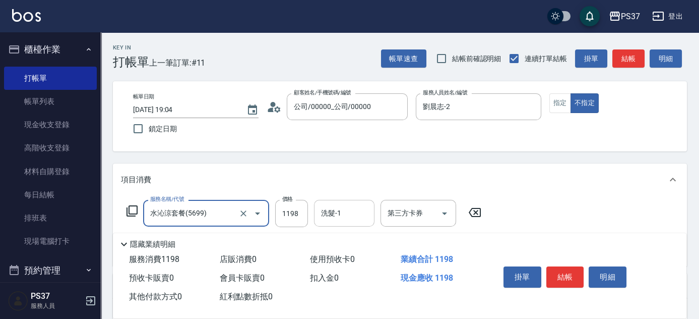
click at [347, 216] on input "洗髮-1" at bounding box center [344, 213] width 51 height 18
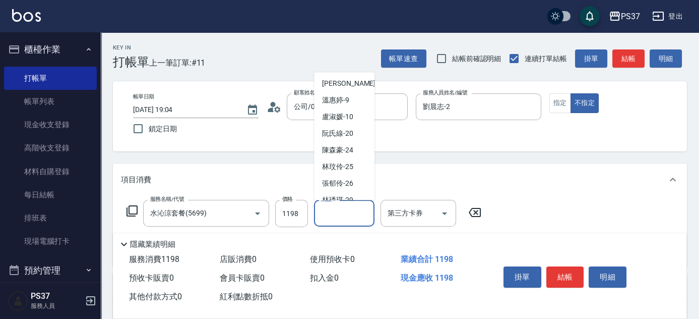
scroll to position [137, 0]
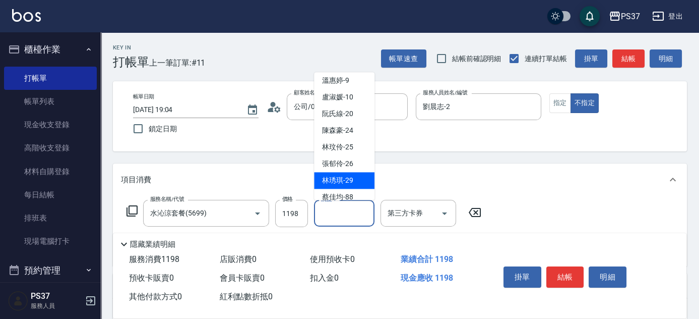
click at [340, 181] on span "[PERSON_NAME]-29" at bounding box center [337, 180] width 31 height 11
type input "[PERSON_NAME]-29"
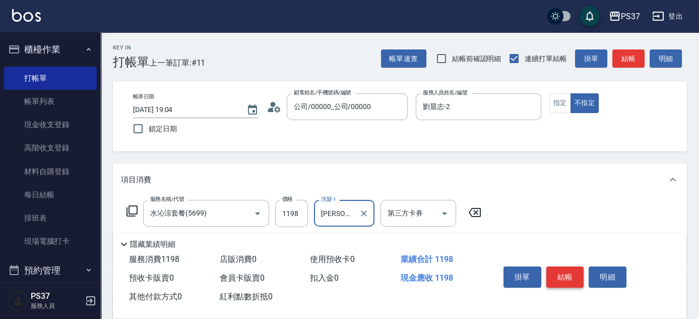
click at [556, 274] on button "結帳" at bounding box center [565, 276] width 38 height 21
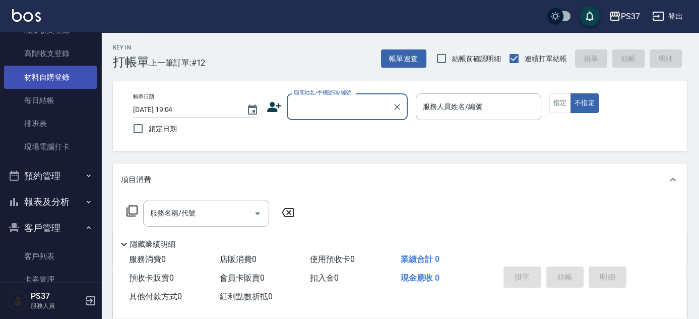
scroll to position [169, 0]
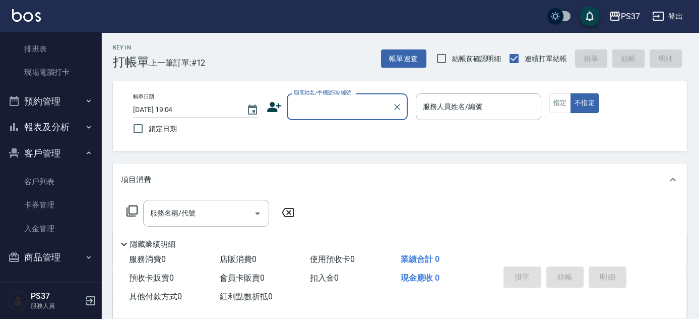
click at [51, 130] on button "報表及分析" at bounding box center [50, 127] width 93 height 26
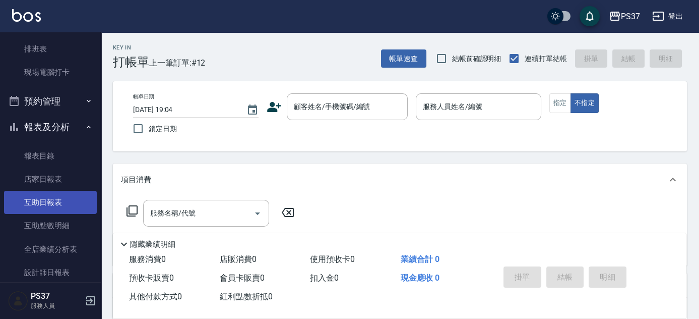
scroll to position [261, 0]
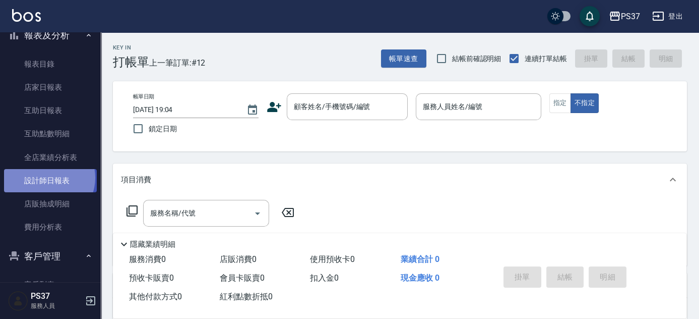
click at [46, 177] on link "設計師日報表" at bounding box center [50, 180] width 93 height 23
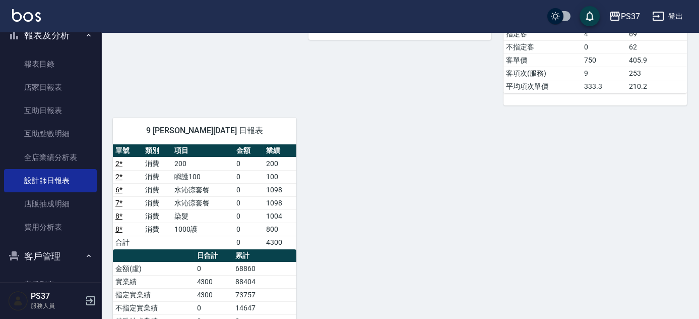
scroll to position [45, 0]
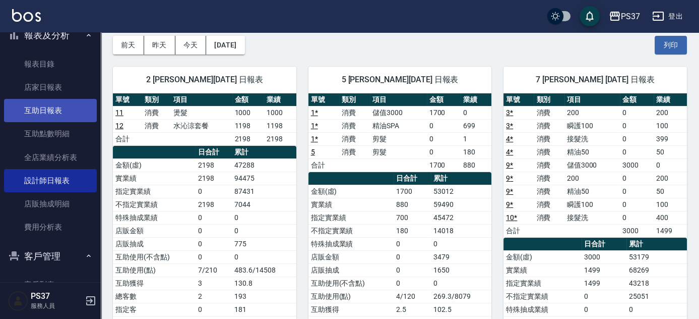
click at [53, 114] on link "互助日報表" at bounding box center [50, 110] width 93 height 23
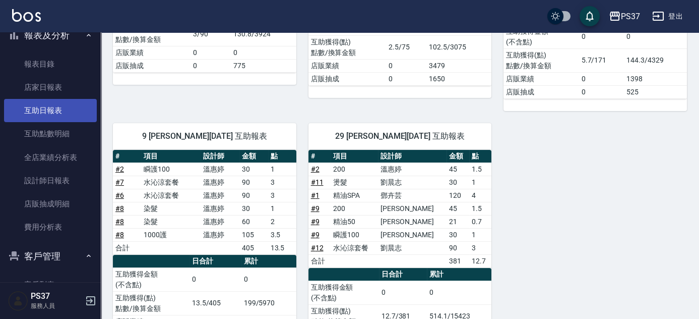
scroll to position [215, 0]
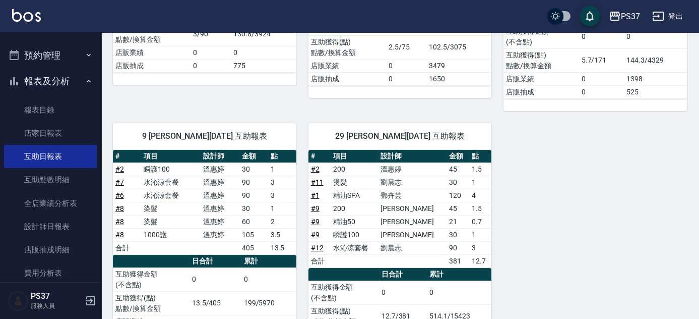
click at [40, 77] on button "報表及分析" at bounding box center [50, 81] width 93 height 26
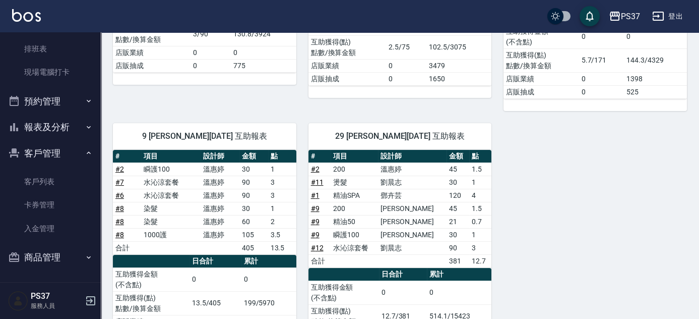
scroll to position [169, 0]
click at [49, 179] on link "客戶列表" at bounding box center [50, 181] width 93 height 23
